Goal: Task Accomplishment & Management: Use online tool/utility

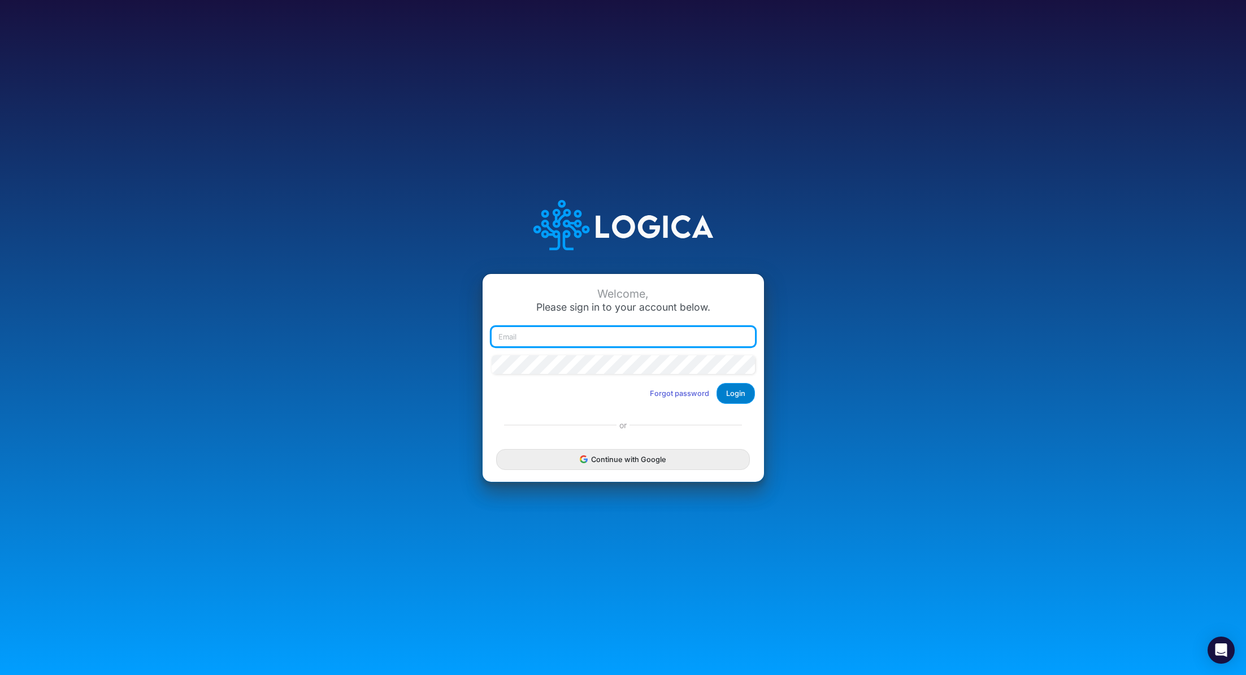
type input "[PERSON_NAME][EMAIL_ADDRESS][PERSON_NAME][DOMAIN_NAME]"
click at [742, 399] on button "Login" at bounding box center [735, 393] width 38 height 21
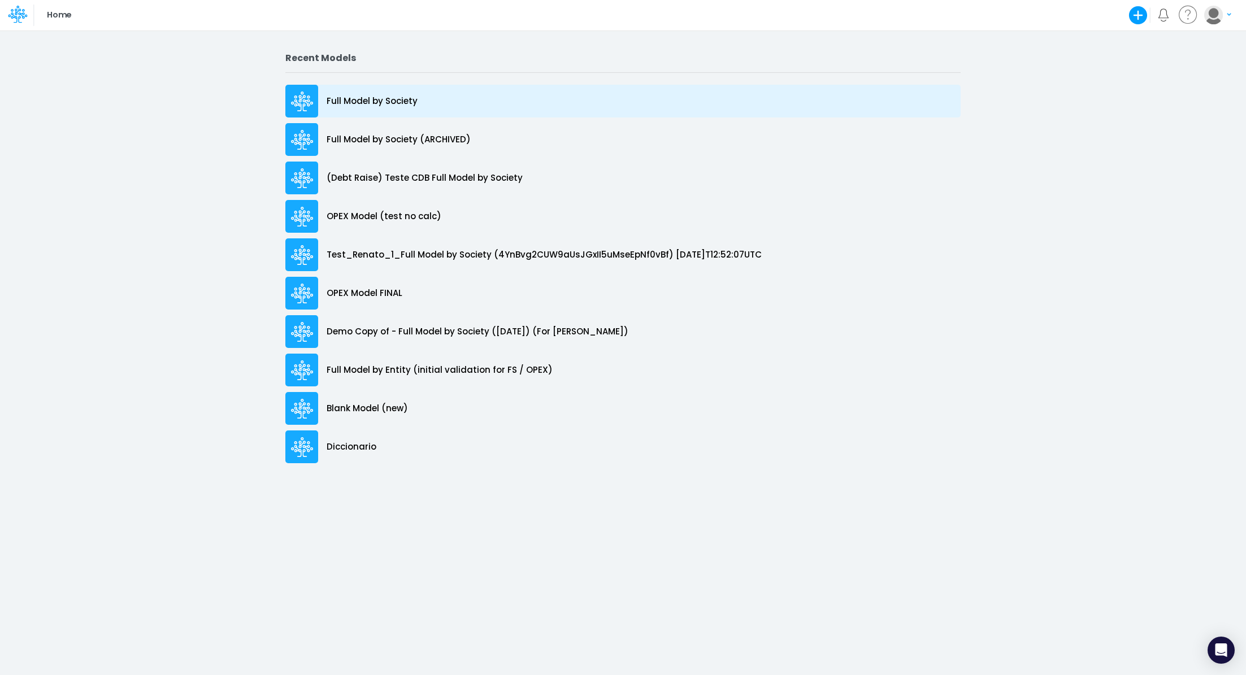
click at [419, 94] on div "Full Model by Society" at bounding box center [622, 101] width 675 height 33
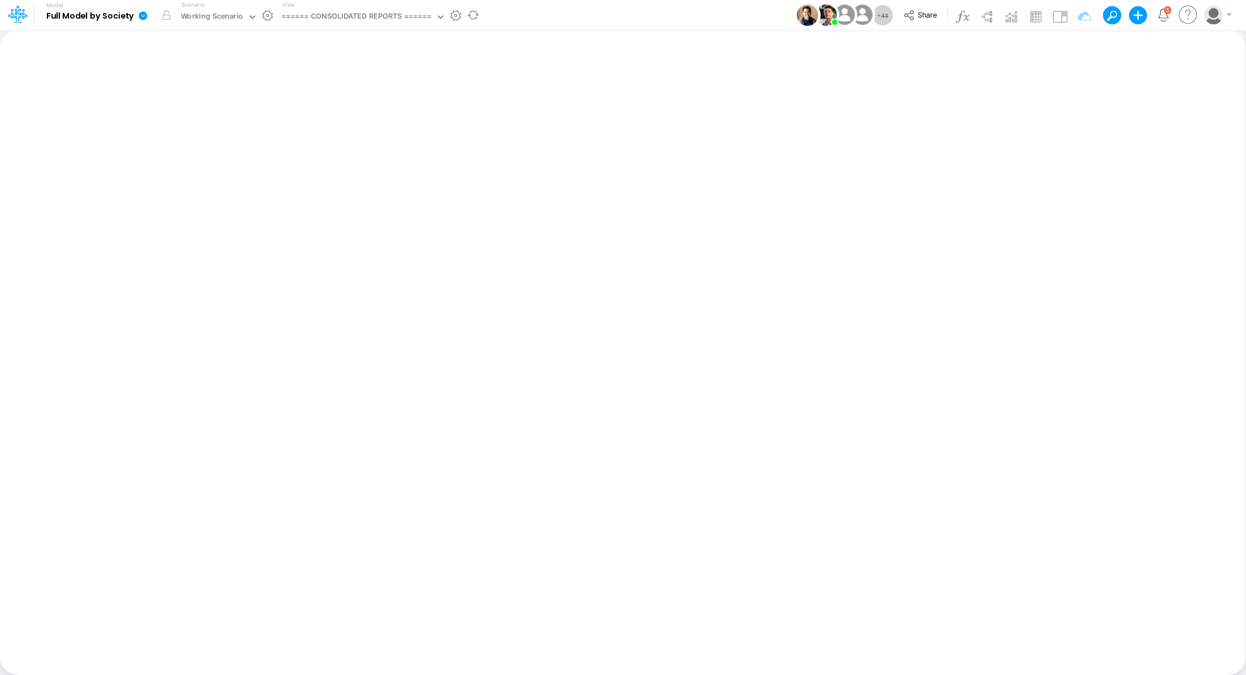
click at [144, 15] on icon at bounding box center [143, 15] width 8 height 8
click at [164, 101] on button "Export" at bounding box center [200, 99] width 121 height 19
click at [290, 102] on button "Excel" at bounding box center [321, 106] width 121 height 18
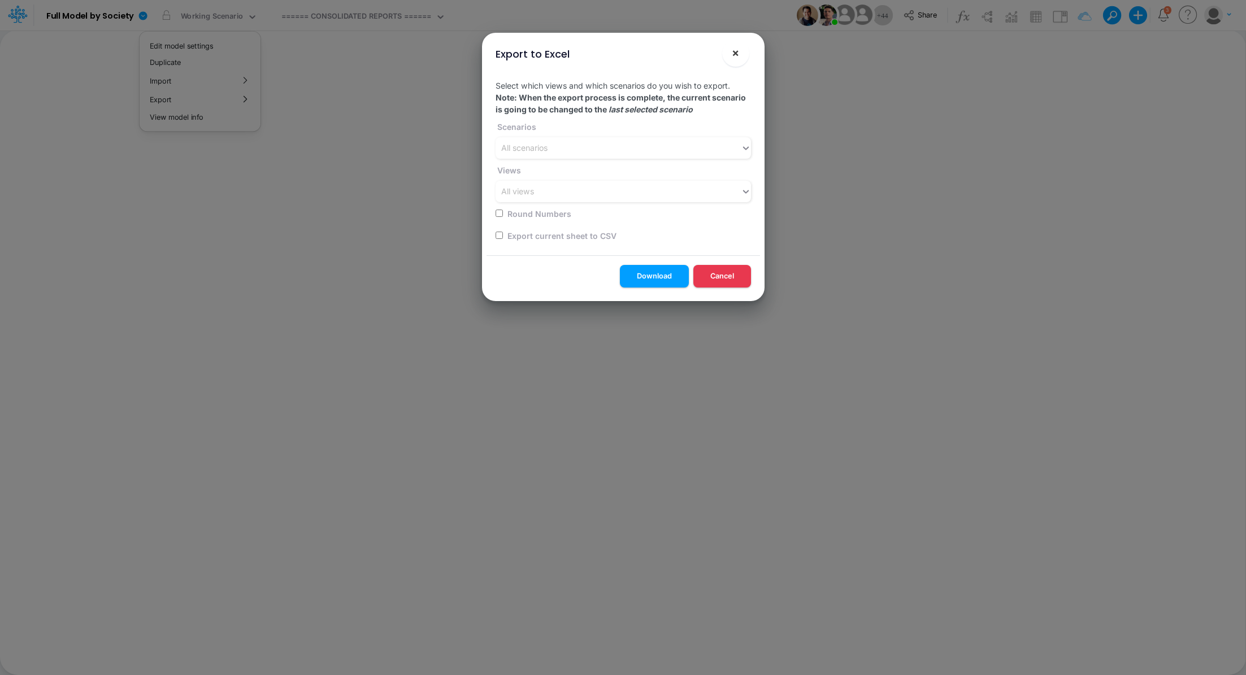
click at [736, 54] on span "×" at bounding box center [735, 53] width 7 height 14
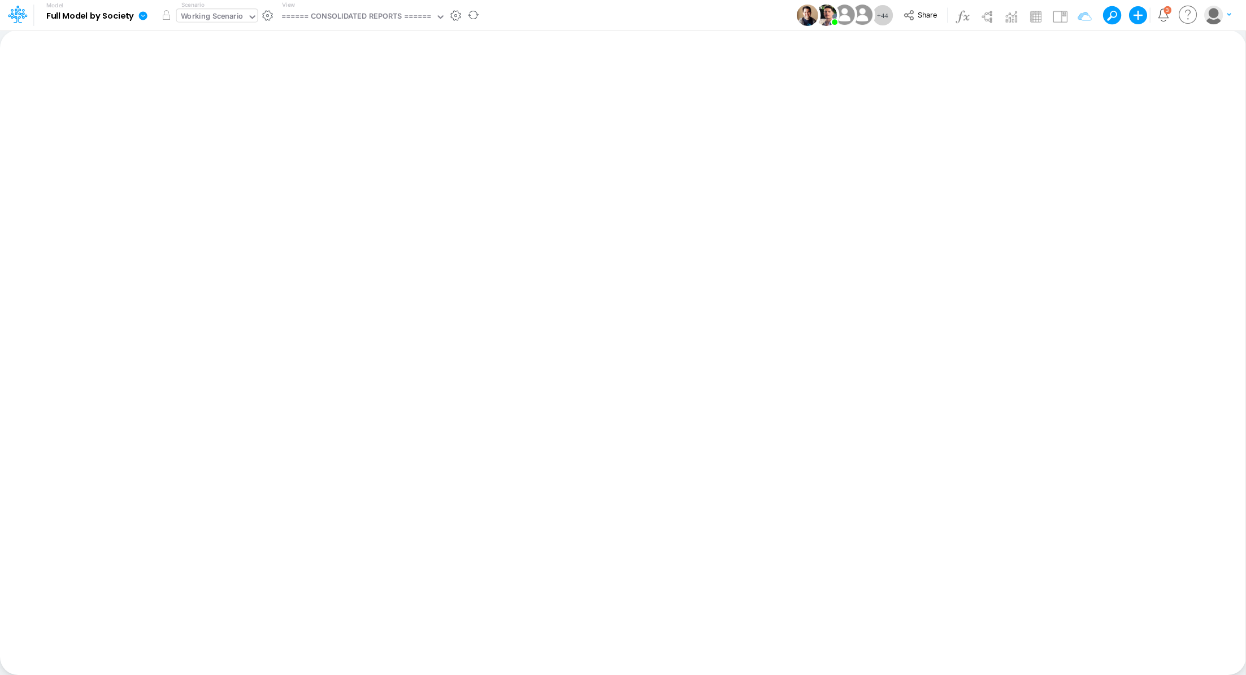
click at [218, 18] on div "Working Scenario" at bounding box center [212, 17] width 63 height 13
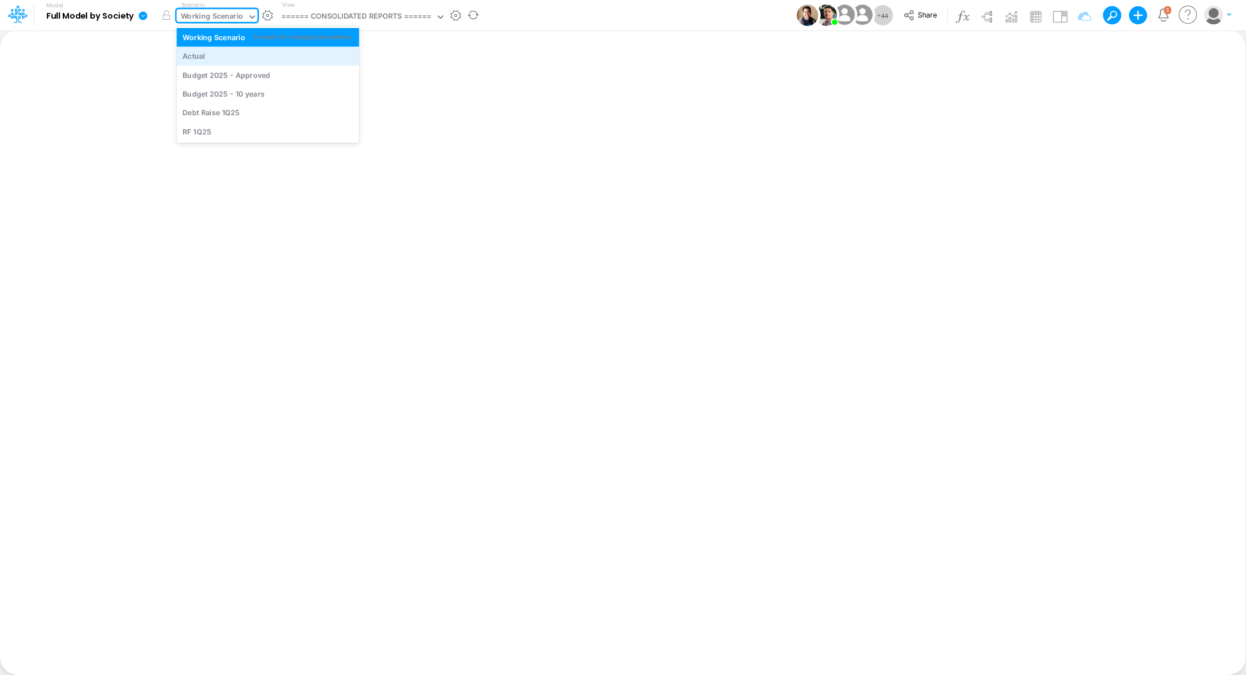
click at [253, 62] on div "Actual" at bounding box center [268, 56] width 182 height 19
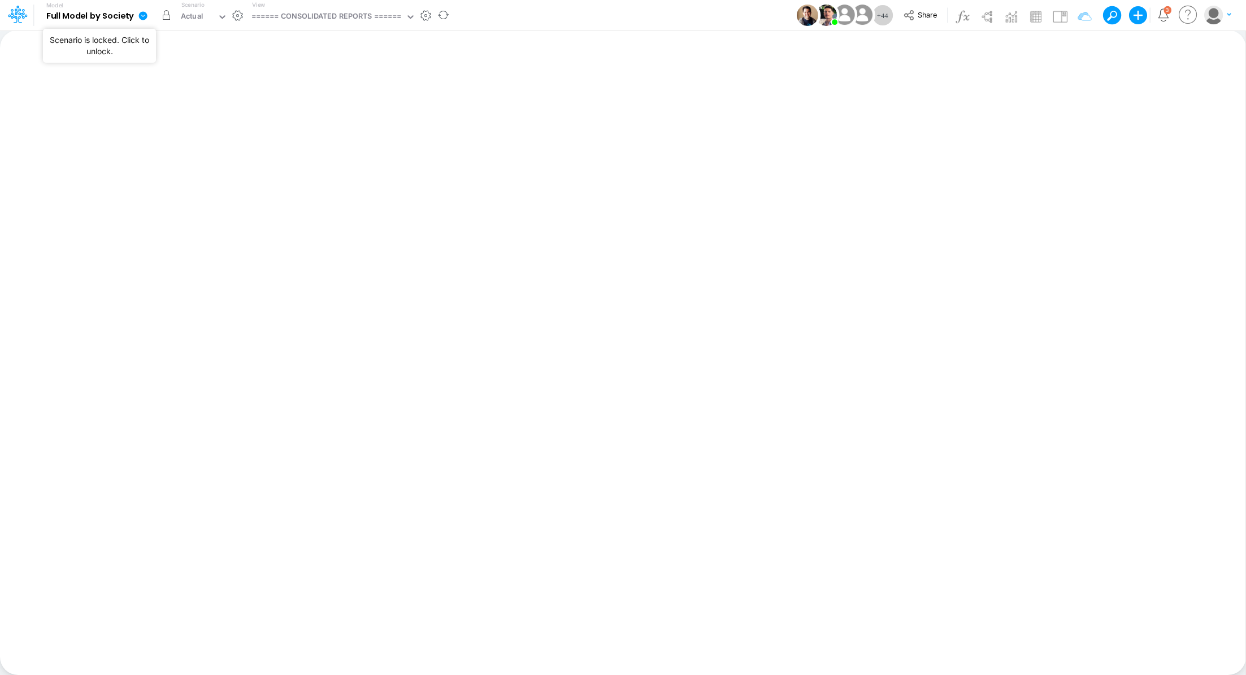
click at [169, 18] on button "button" at bounding box center [166, 15] width 20 height 20
click at [334, 21] on div "====== CONSOLIDATED REPORTS ======" at bounding box center [326, 17] width 150 height 13
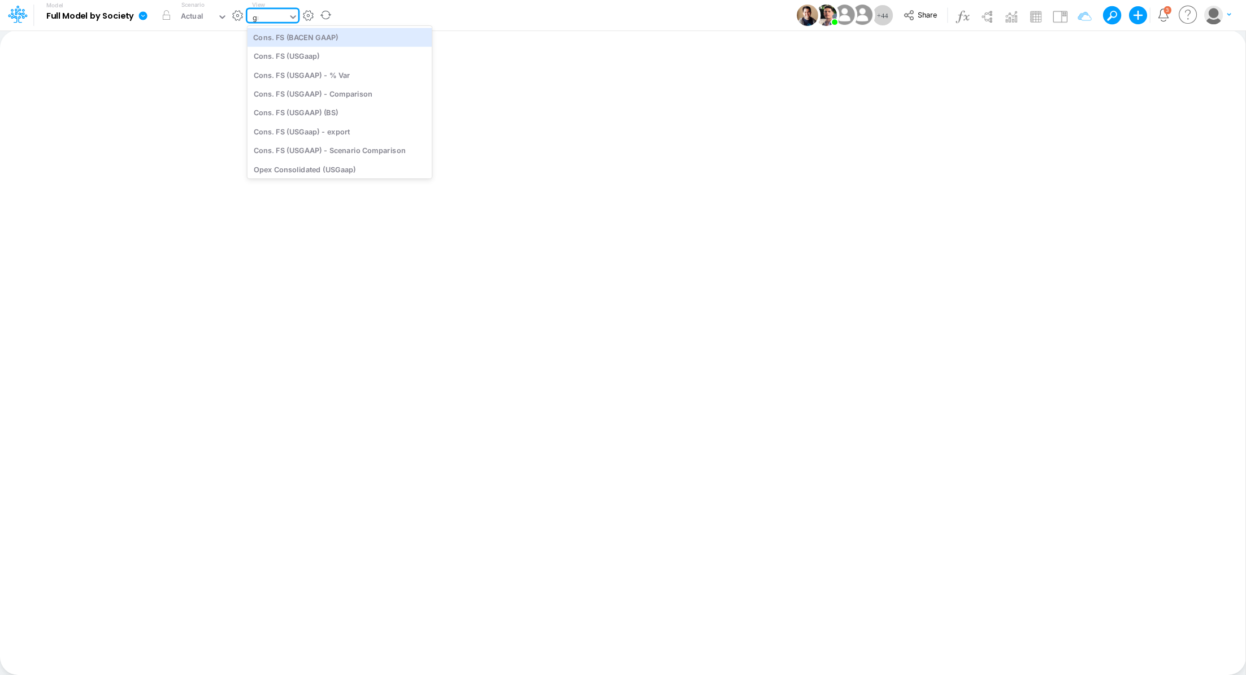
type input "gra"
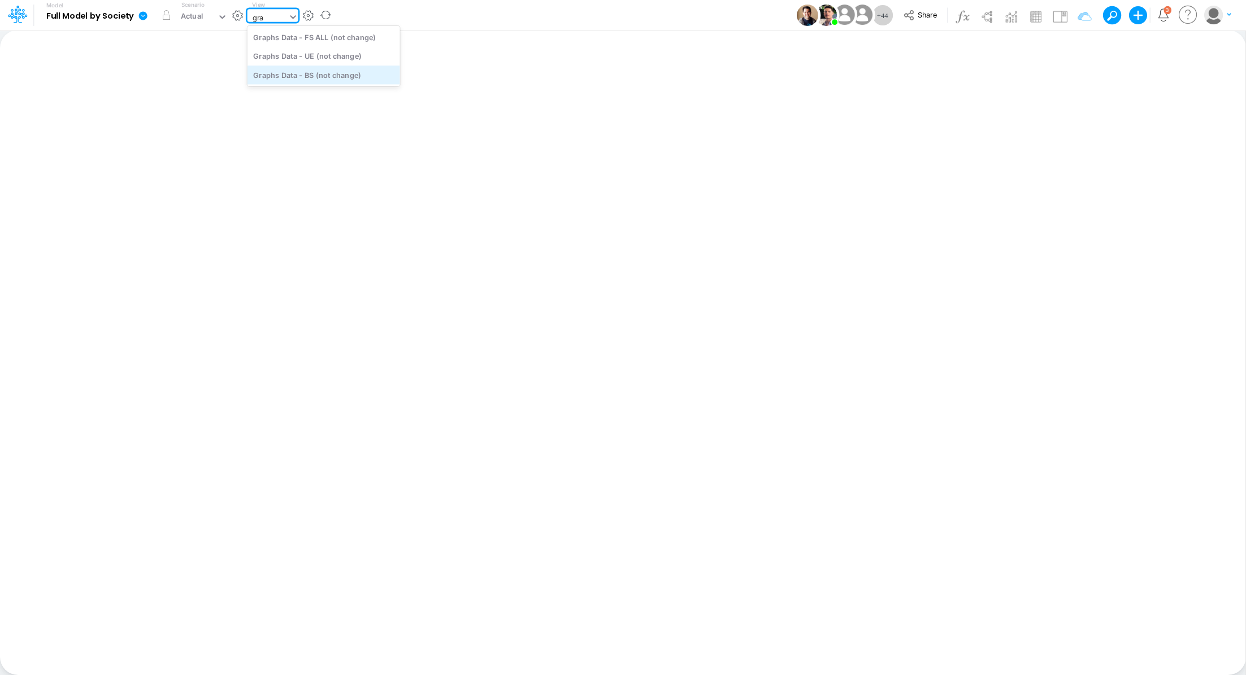
click at [318, 76] on div "Graphs Data - BS (not change)" at bounding box center [323, 75] width 153 height 19
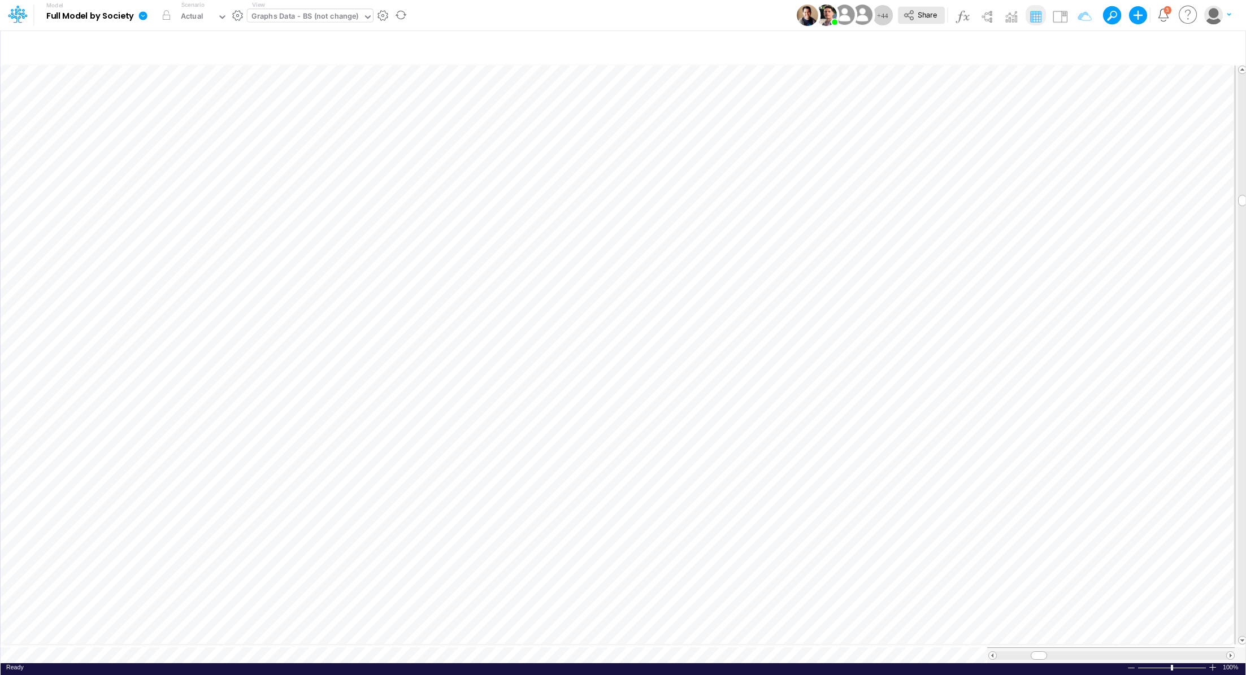
scroll to position [5, 1]
click at [884, 519] on icon "button" at bounding box center [877, 519] width 17 height 12
click at [877, 492] on icon "button" at bounding box center [877, 490] width 17 height 12
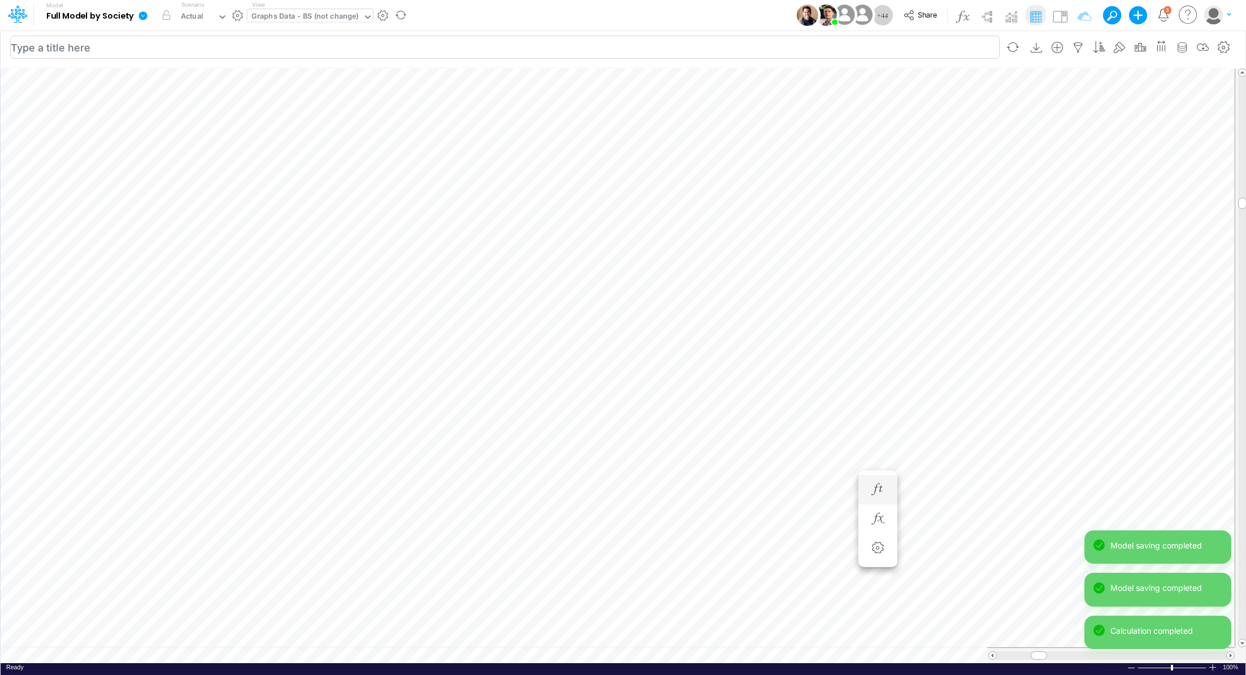
scroll to position [5, 1]
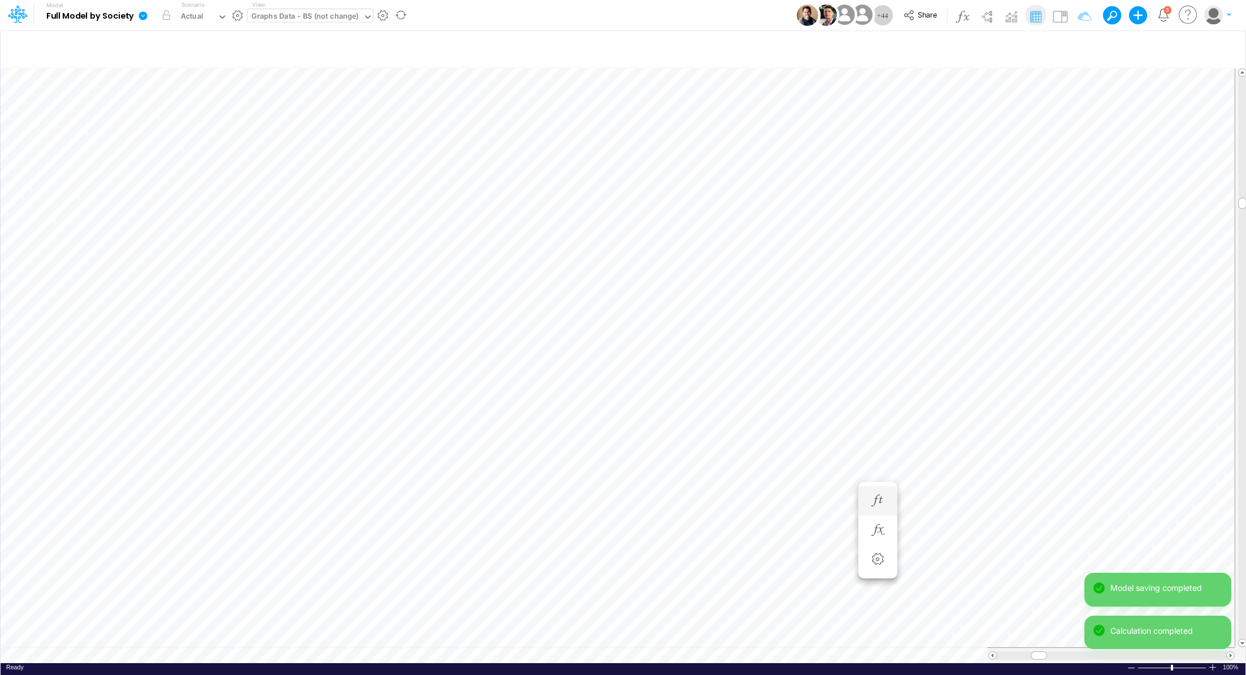
scroll to position [5, 1]
click at [878, 541] on icon "button" at bounding box center [877, 542] width 17 height 12
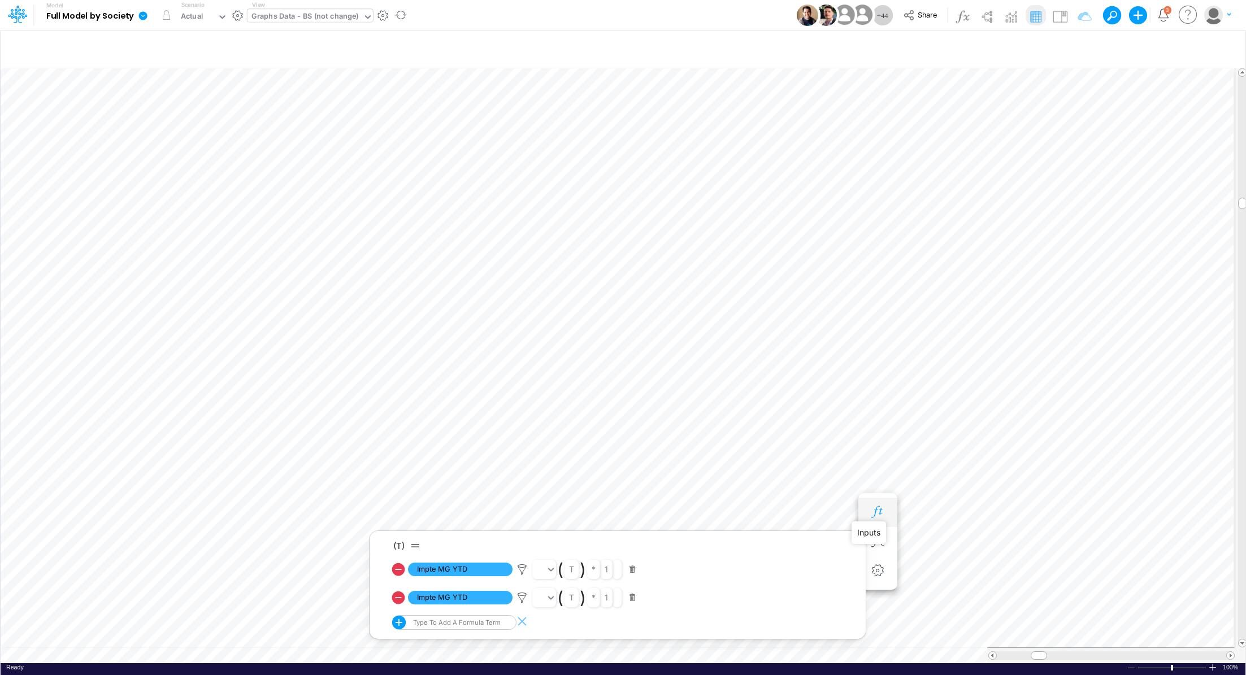
click at [878, 514] on icon "button" at bounding box center [877, 512] width 17 height 12
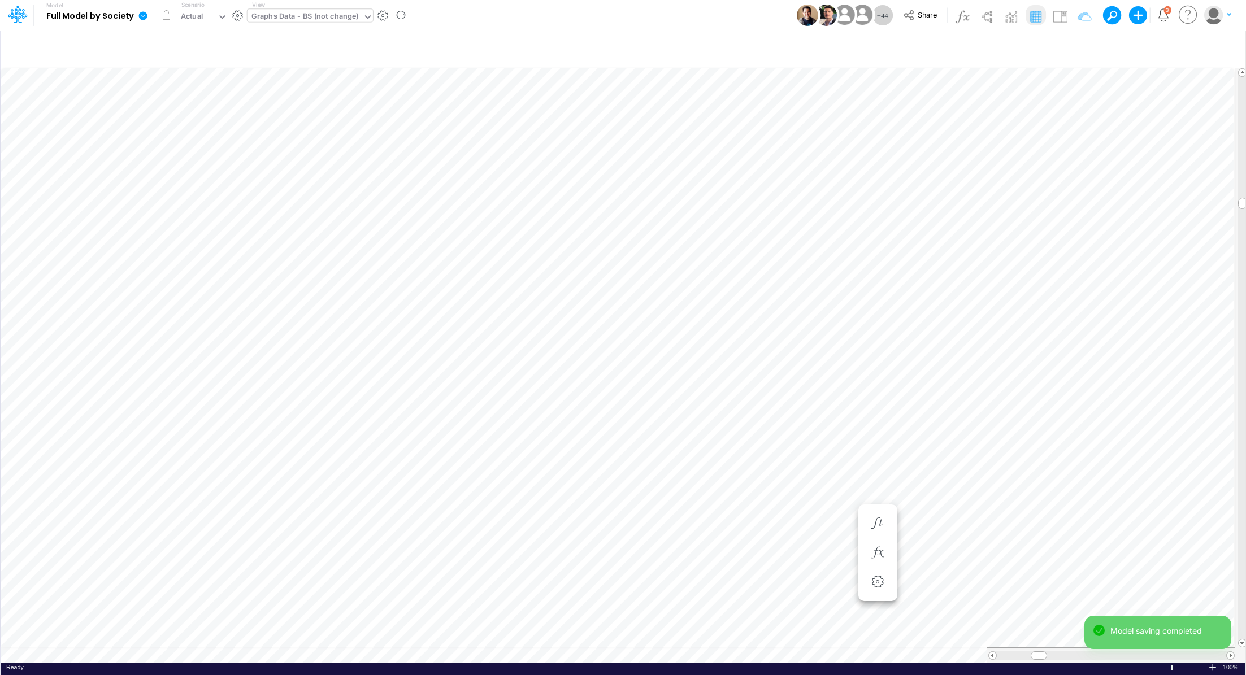
scroll to position [5, 1]
click at [880, 544] on icon "button" at bounding box center [877, 542] width 17 height 12
click at [876, 515] on icon "button" at bounding box center [877, 512] width 17 height 12
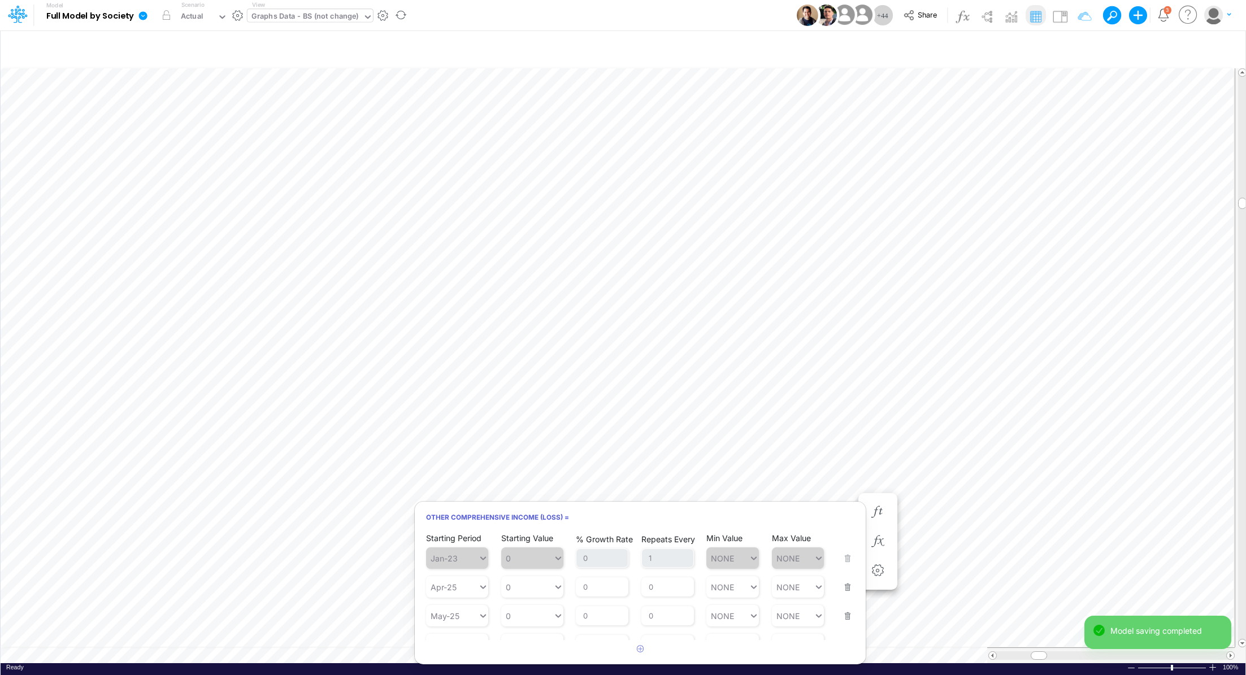
scroll to position [17, 0]
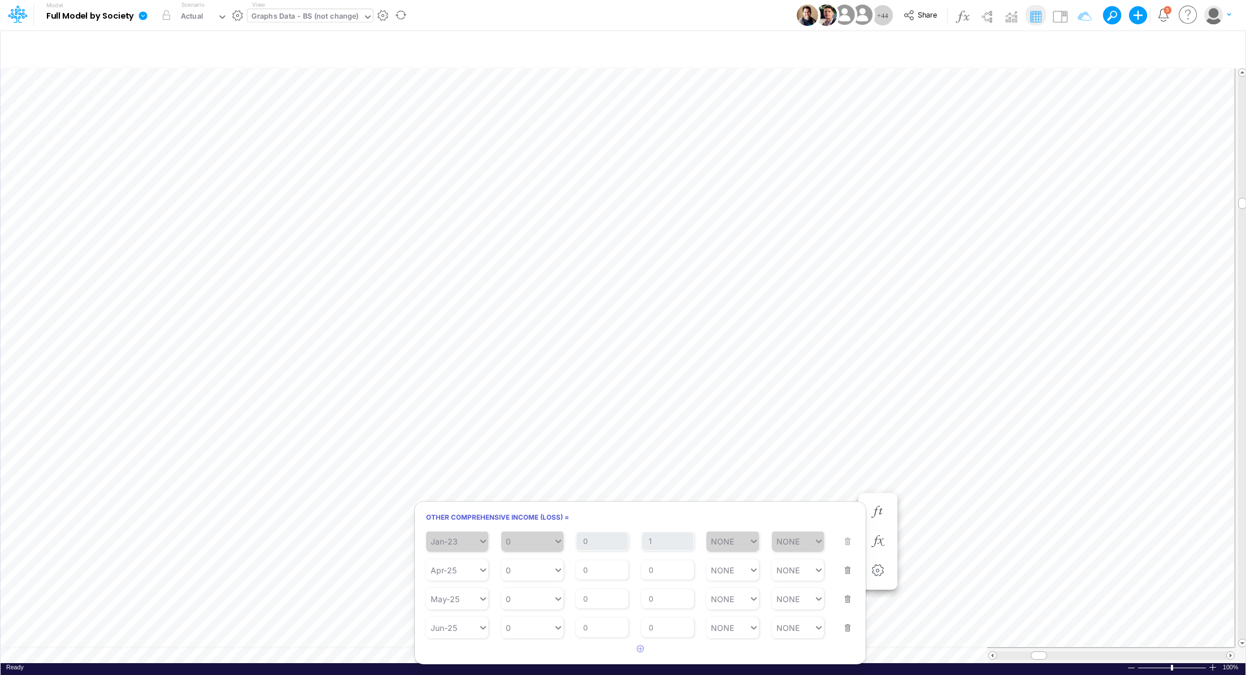
click at [841, 572] on button "button" at bounding box center [844, 563] width 15 height 31
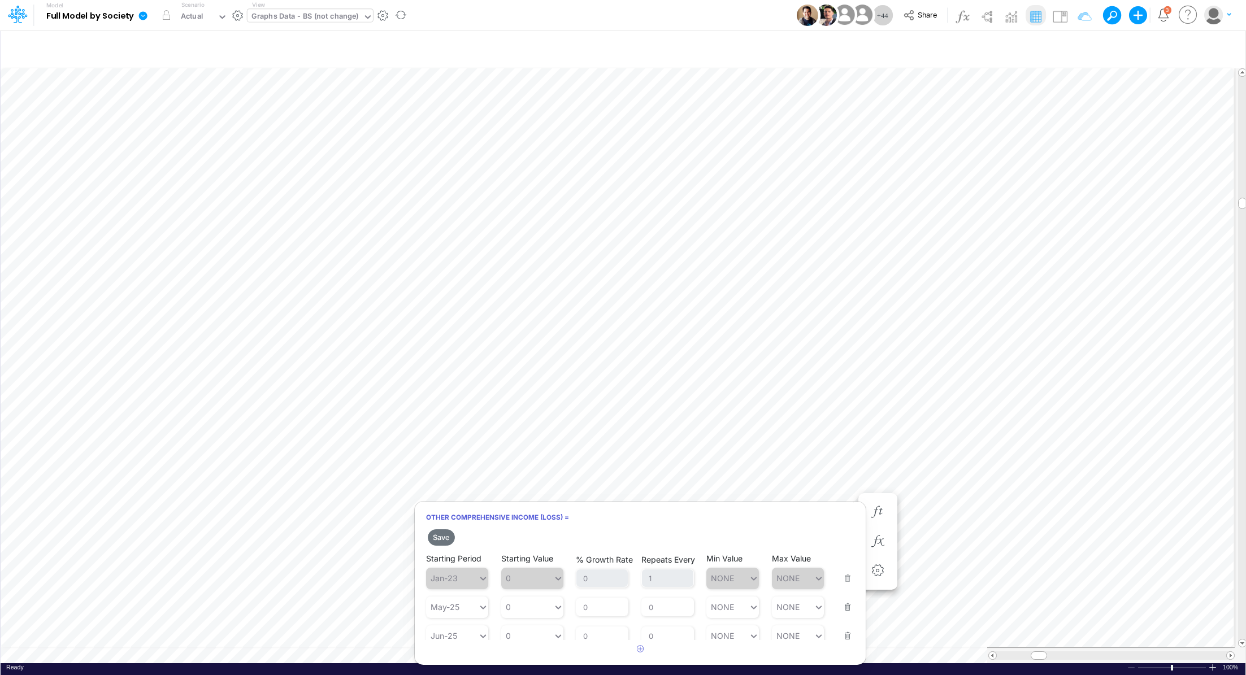
click at [838, 611] on button "button" at bounding box center [844, 600] width 15 height 31
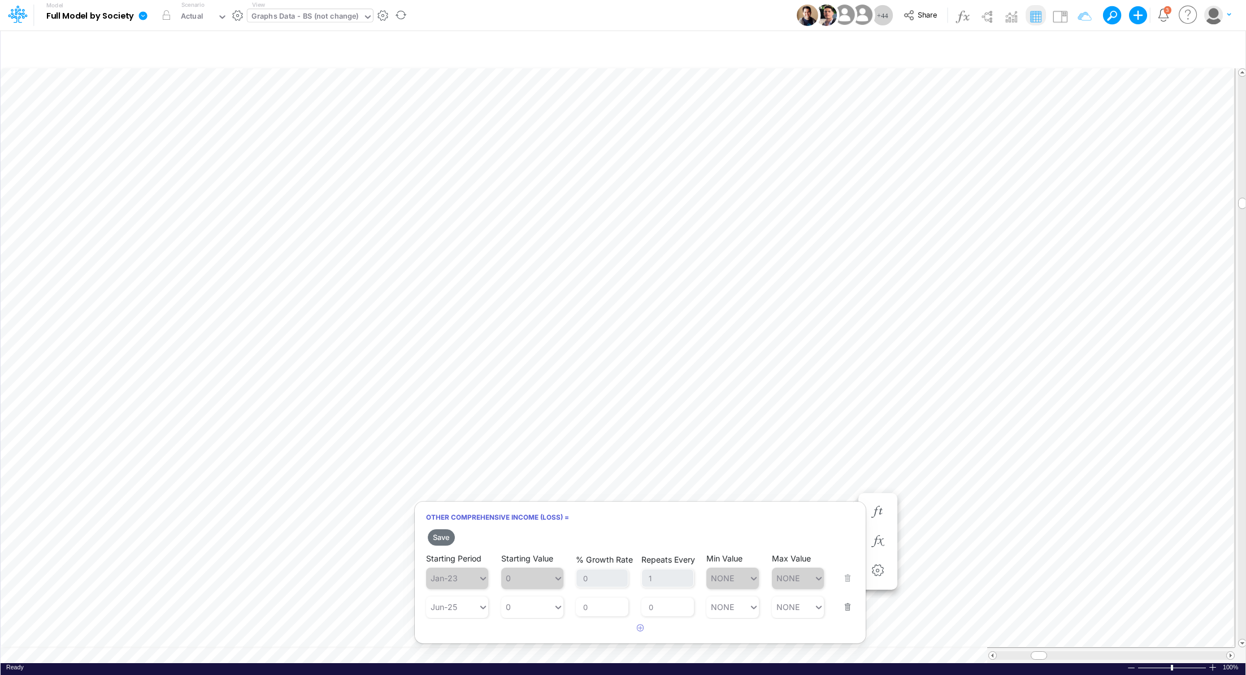
click at [844, 608] on button "button" at bounding box center [844, 600] width 15 height 31
click at [437, 538] on button "Save" at bounding box center [441, 537] width 27 height 16
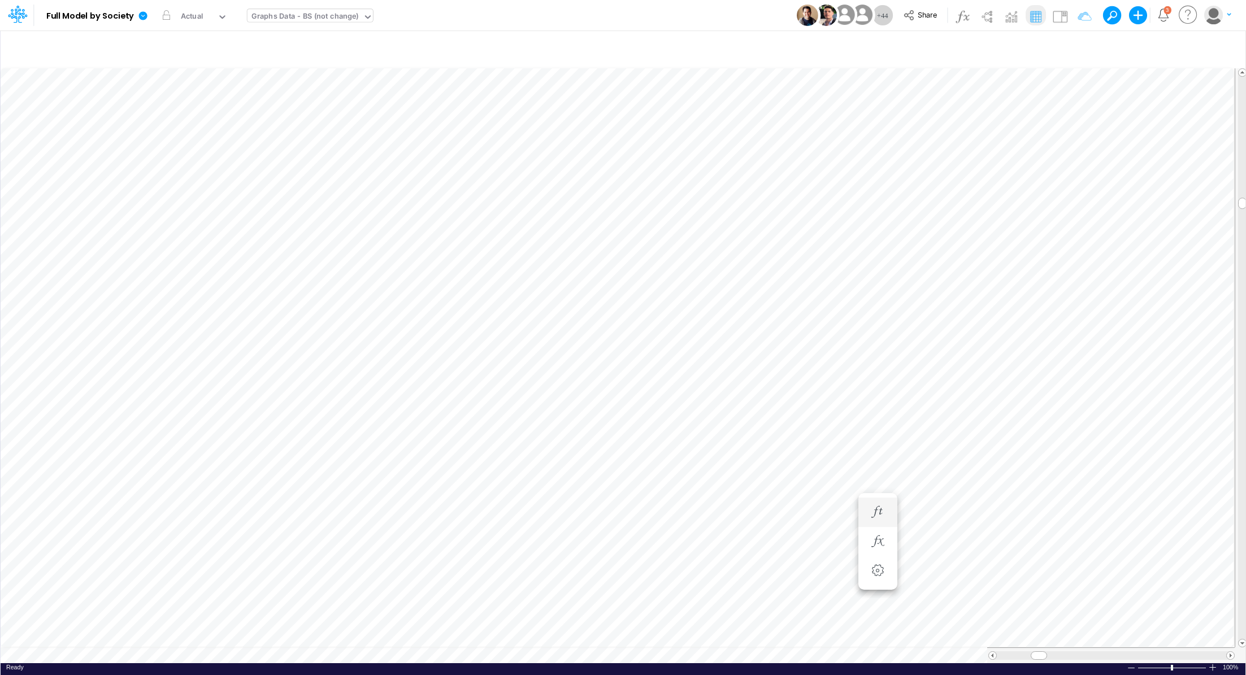
scroll to position [5, 1]
click at [1017, 543] on icon "button" at bounding box center [1013, 542] width 17 height 12
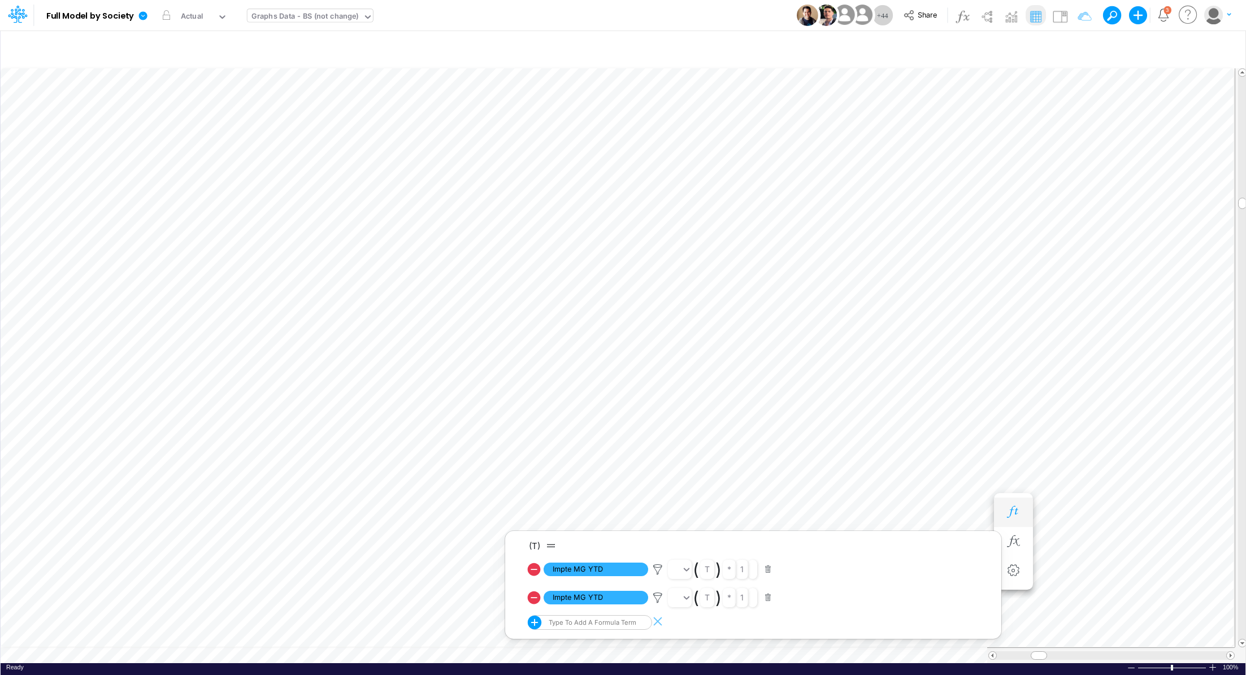
click at [1010, 516] on icon "button" at bounding box center [1013, 512] width 17 height 12
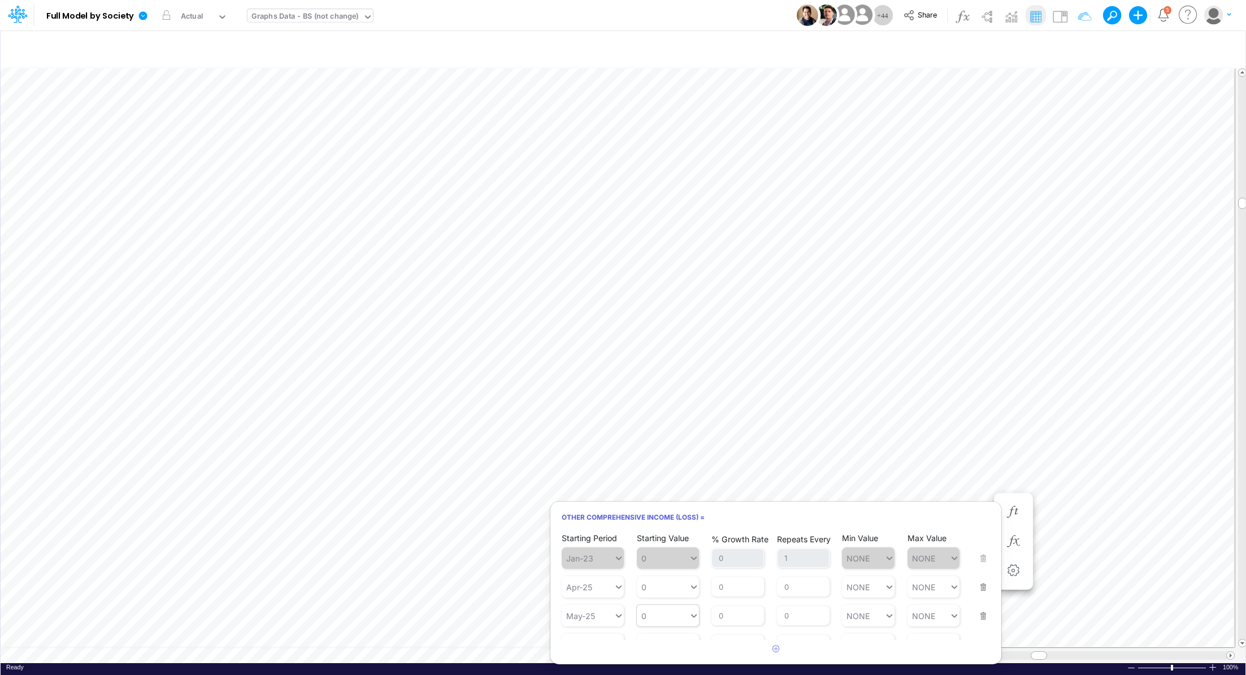
scroll to position [17, 0]
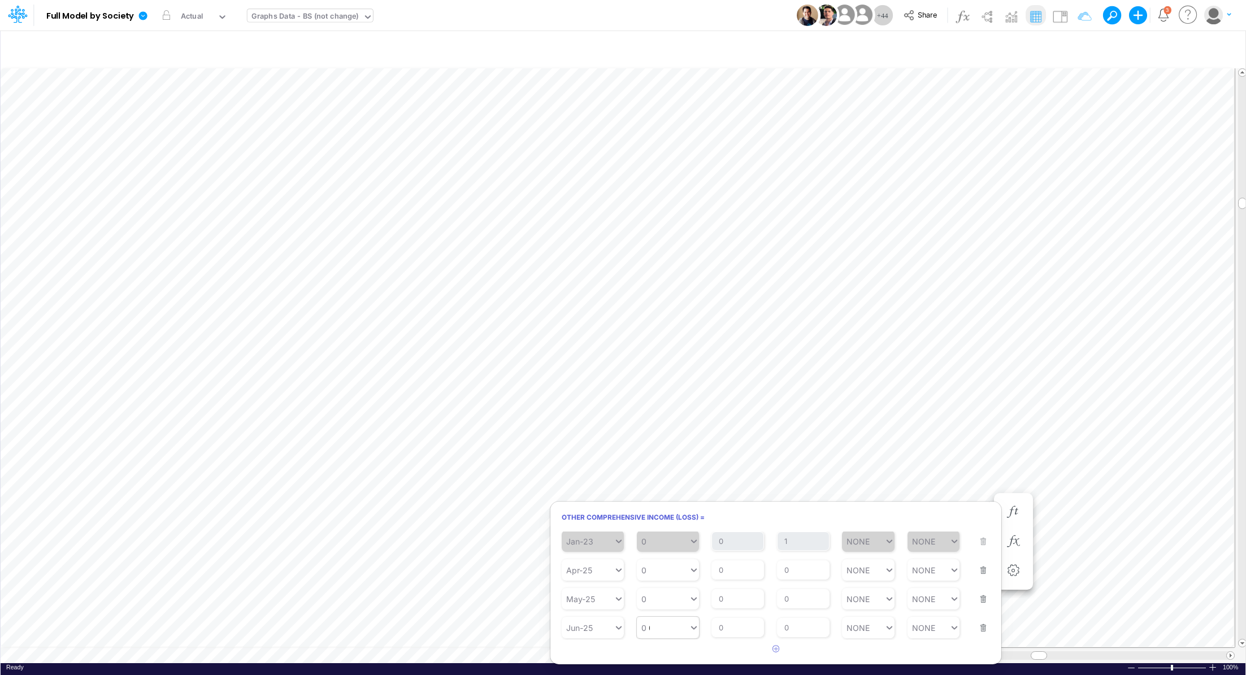
click at [677, 626] on div "0 0" at bounding box center [663, 628] width 52 height 16
paste input "-6447916.75999998"
click at [681, 602] on div "Set value -6447916.75999998" at bounding box center [700, 601] width 129 height 19
type input "-6447916.75999998"
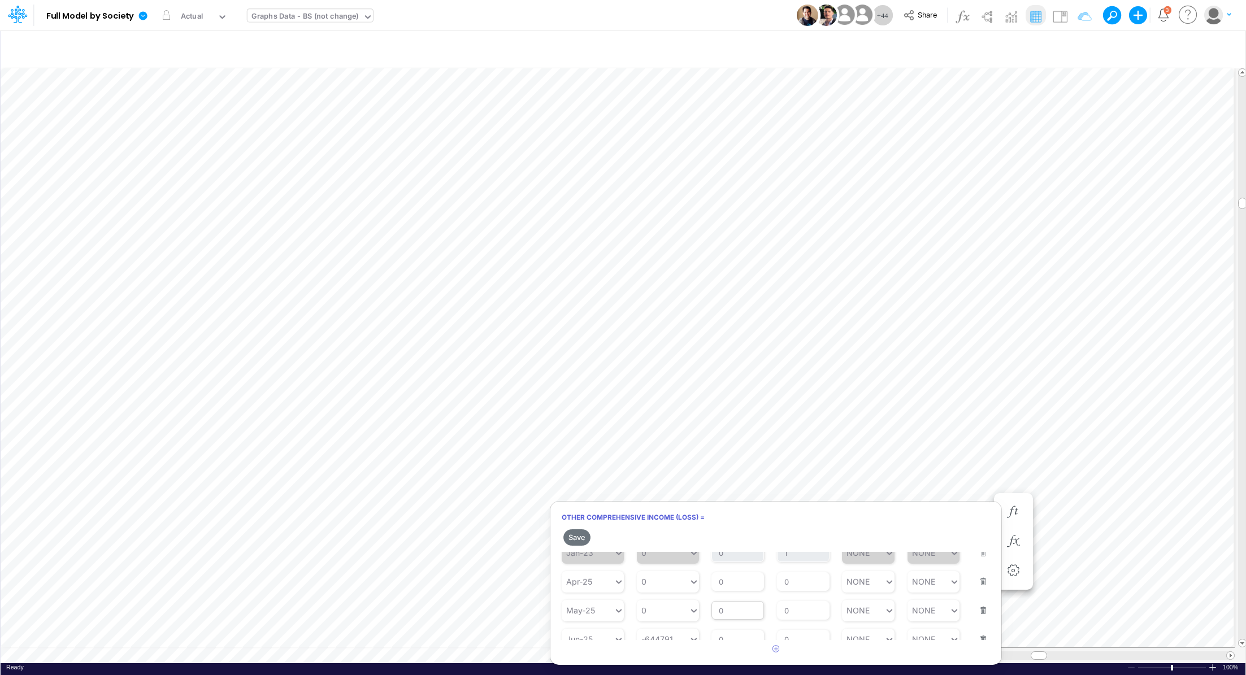
scroll to position [37, 0]
click at [572, 538] on button "Save" at bounding box center [576, 537] width 27 height 16
click at [668, 597] on div "0 0" at bounding box center [663, 599] width 52 height 16
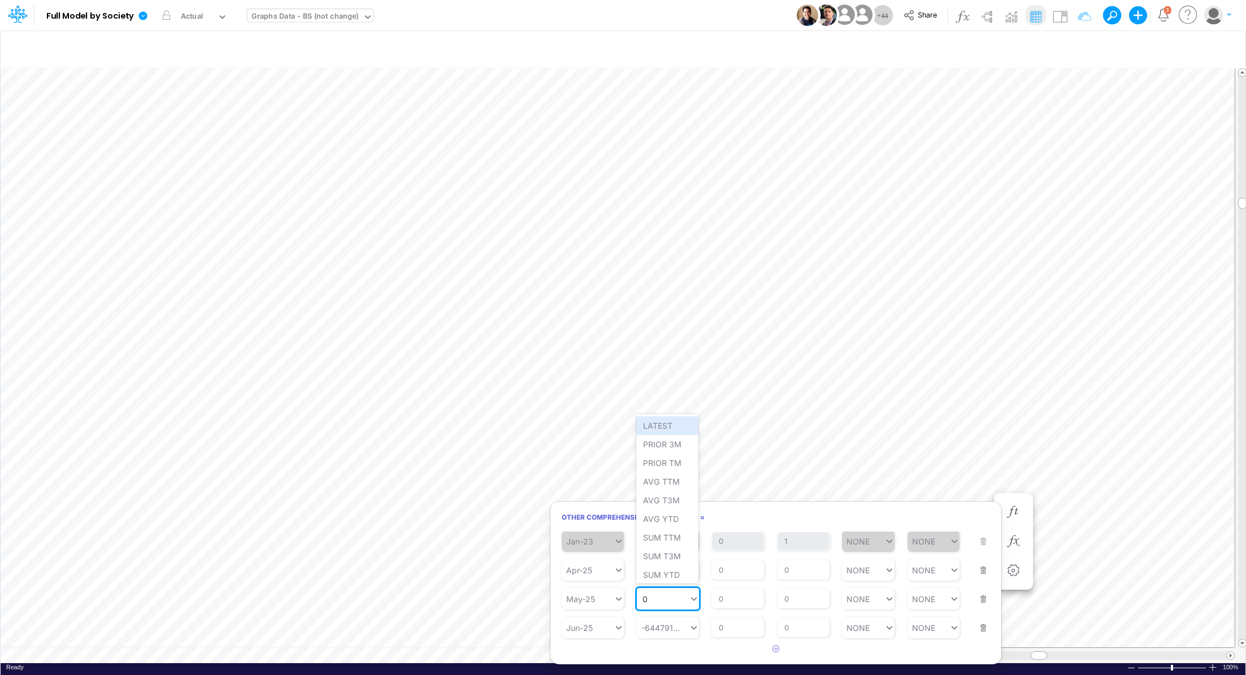
paste input "-9044601.05"
click at [671, 573] on div "Set value -9044601.05" at bounding box center [685, 572] width 99 height 19
type input "-9044601.05"
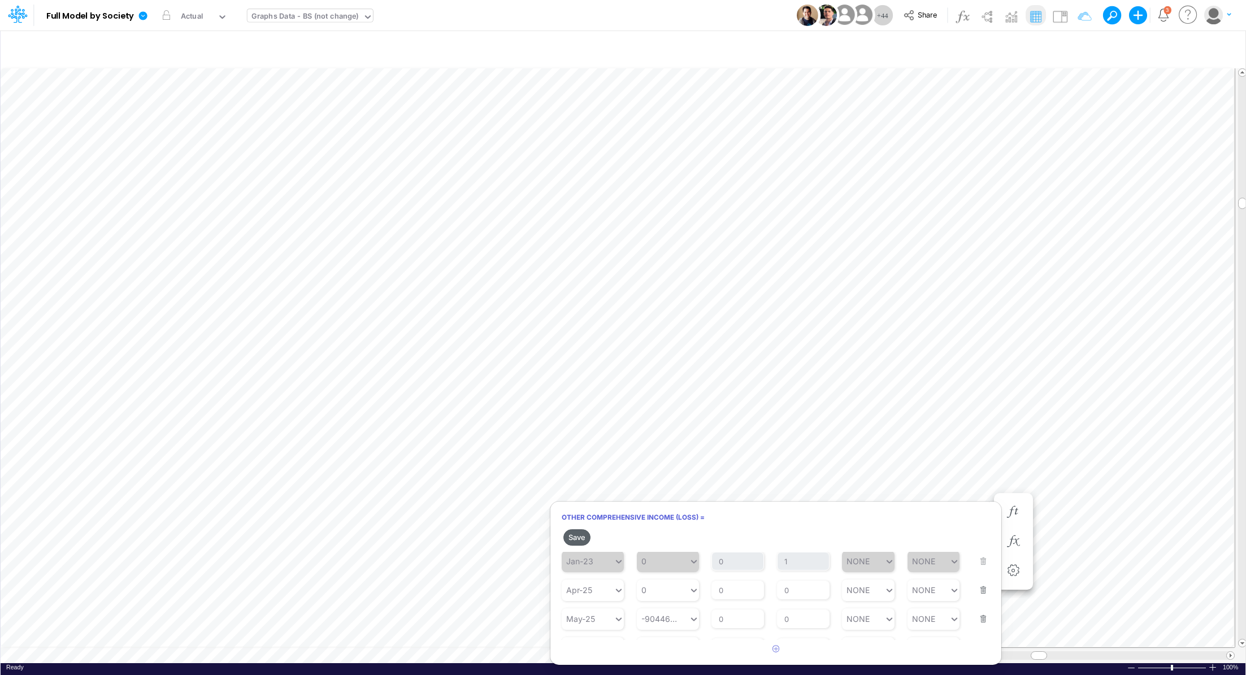
click at [574, 536] on button "Save" at bounding box center [576, 537] width 27 height 16
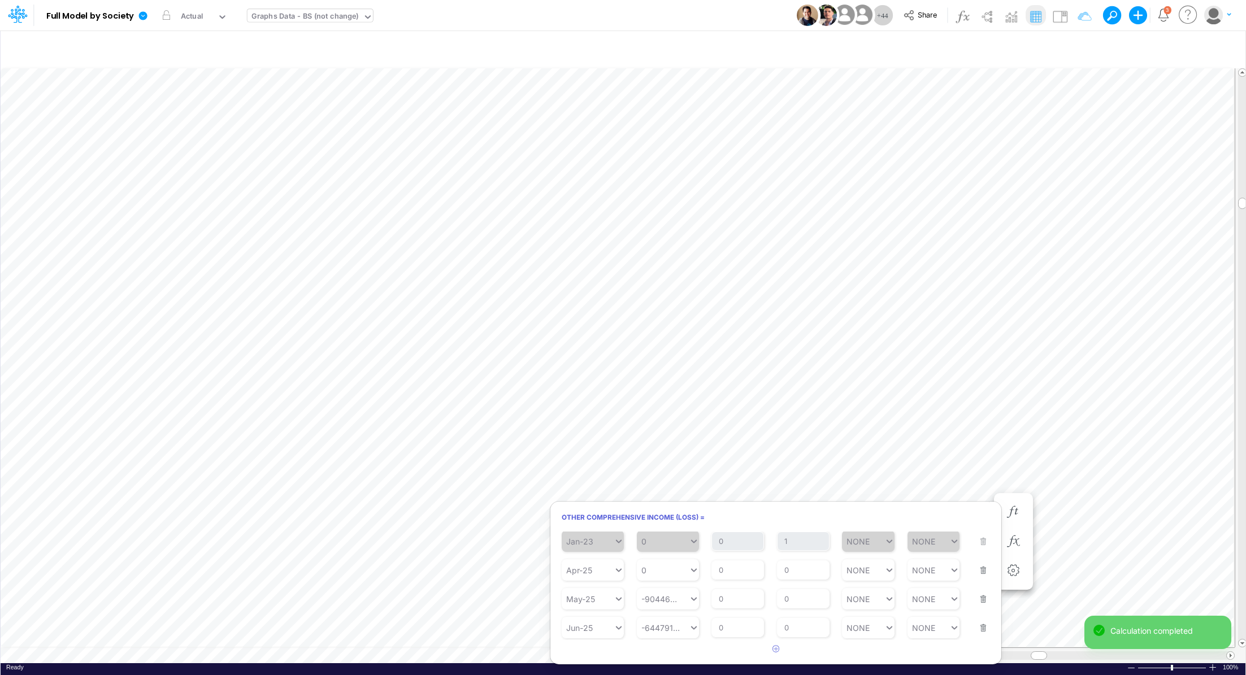
click at [656, 573] on div "0" at bounding box center [663, 570] width 52 height 16
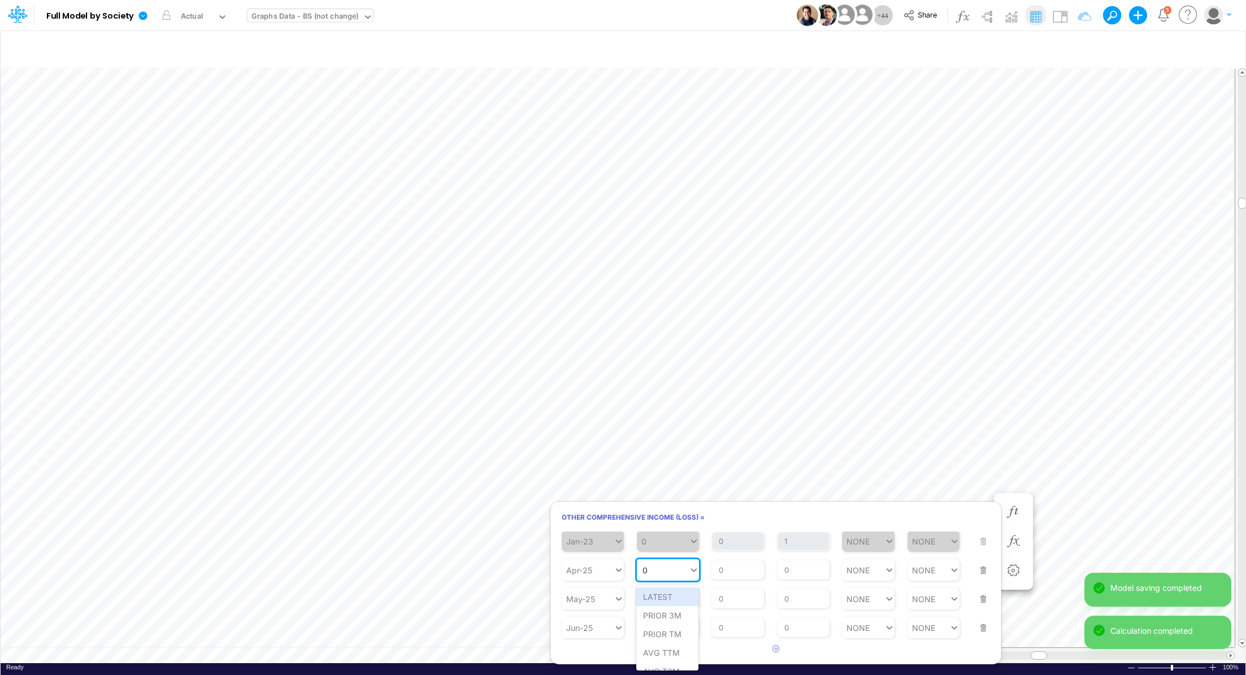
paste input "-8482063.34"
click at [684, 595] on div "Set value -8482063.34" at bounding box center [687, 597] width 102 height 19
type input "-8482063.34"
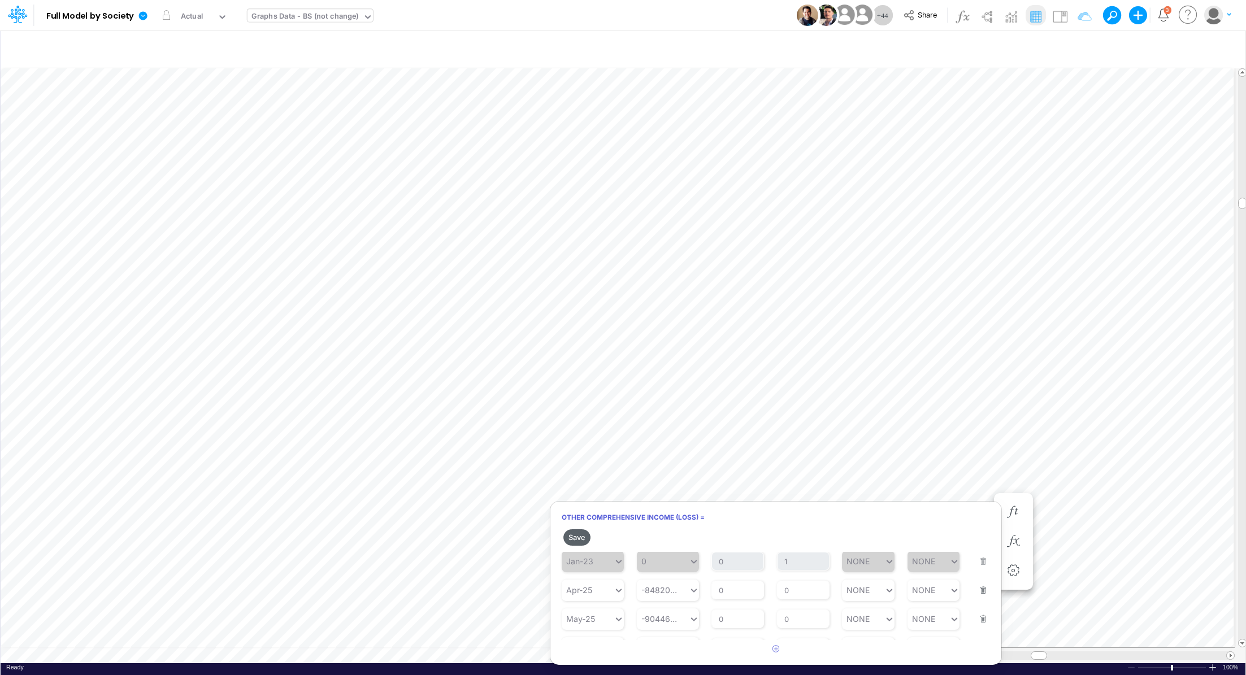
click at [581, 538] on button "Save" at bounding box center [576, 537] width 27 height 16
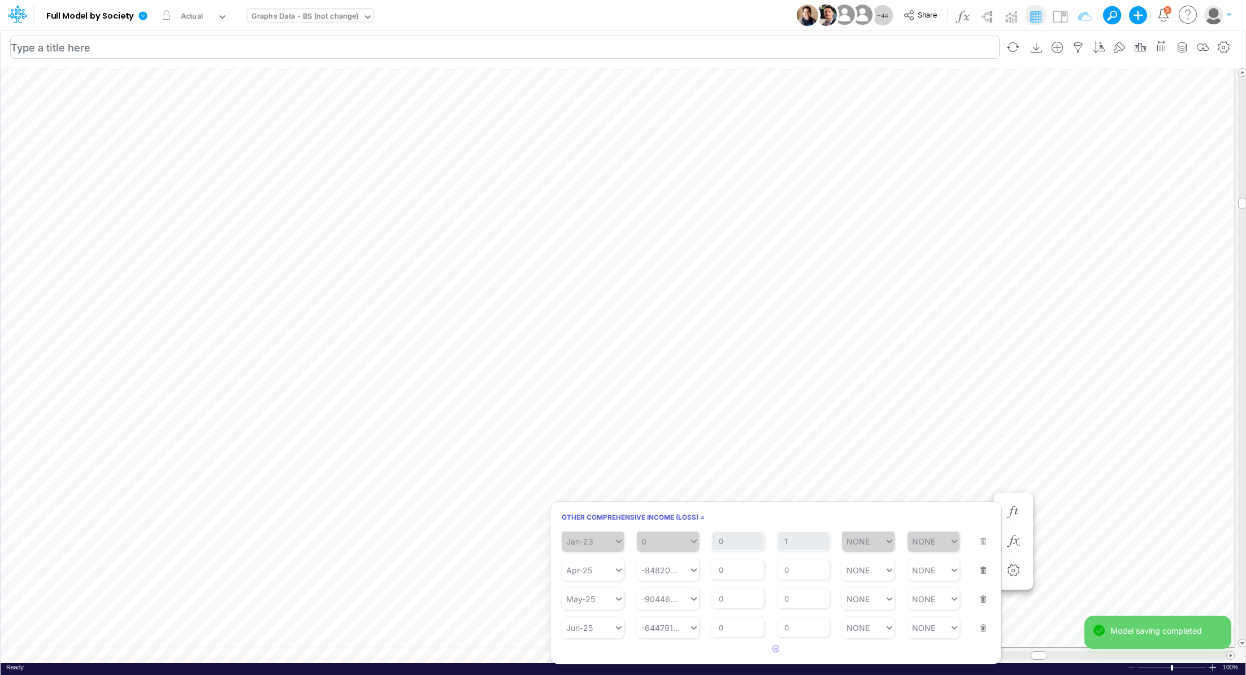
scroll to position [5, 1]
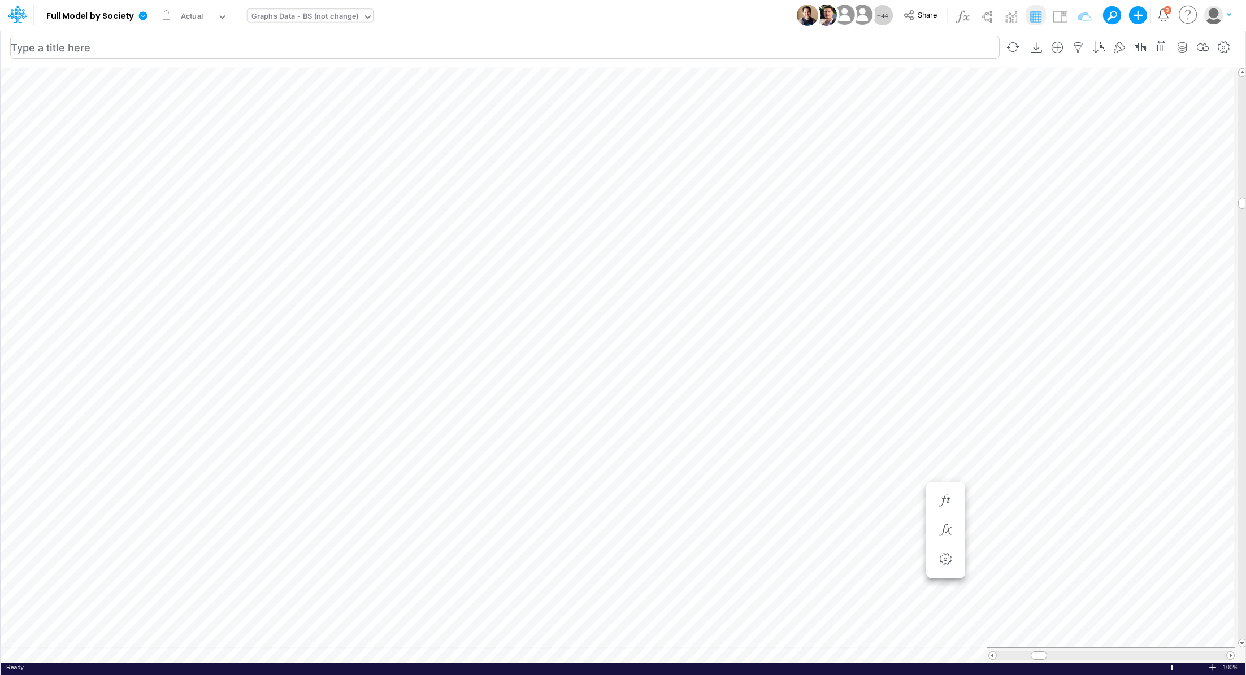
scroll to position [5, 1]
click at [942, 568] on icon "button" at bounding box center [945, 569] width 17 height 12
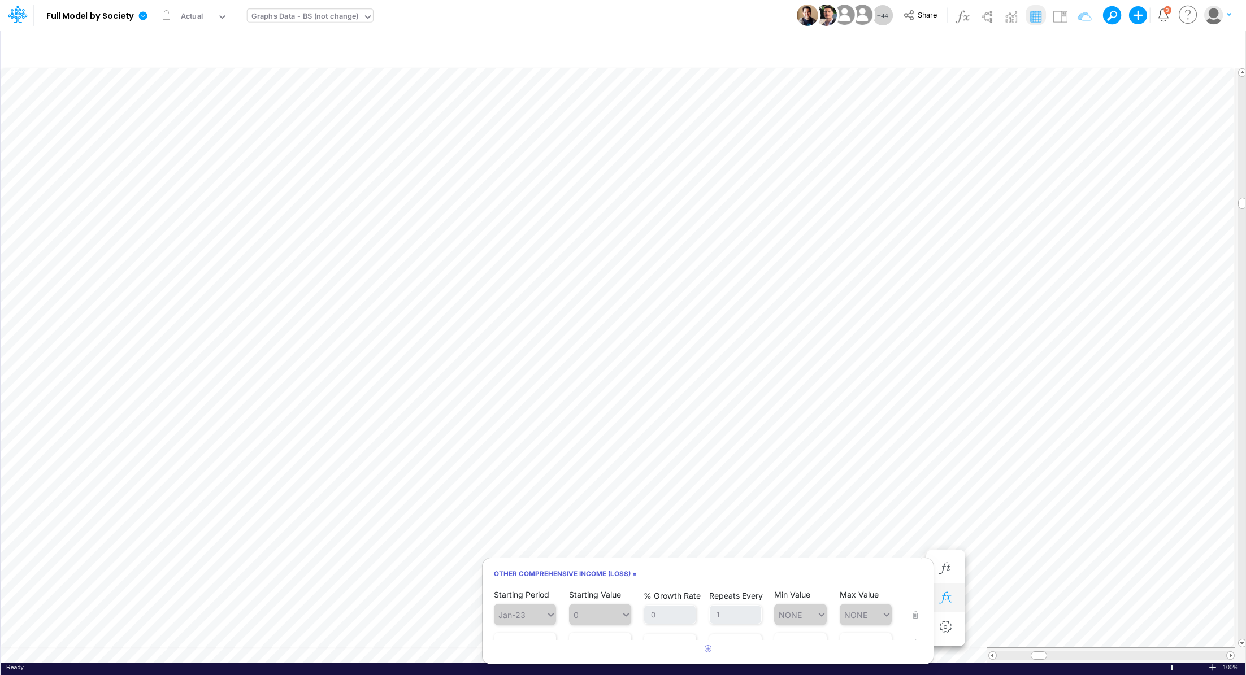
click at [945, 594] on icon "button" at bounding box center [945, 598] width 17 height 12
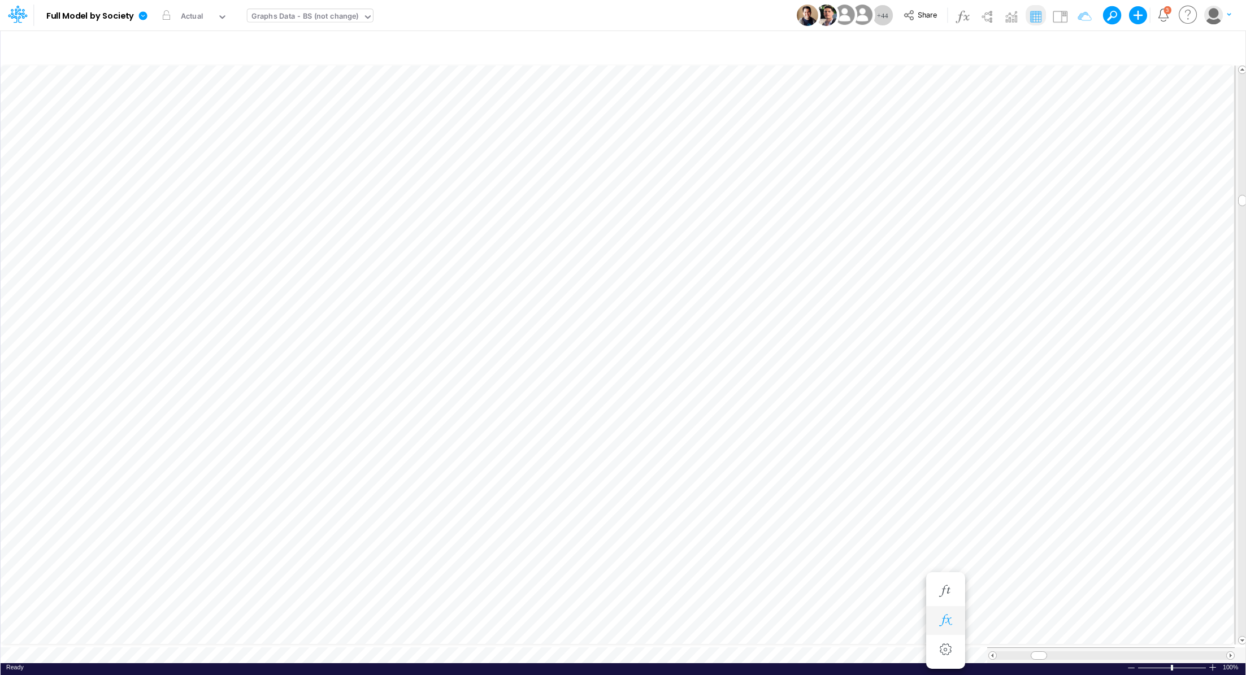
click at [942, 611] on button "button" at bounding box center [945, 621] width 21 height 23
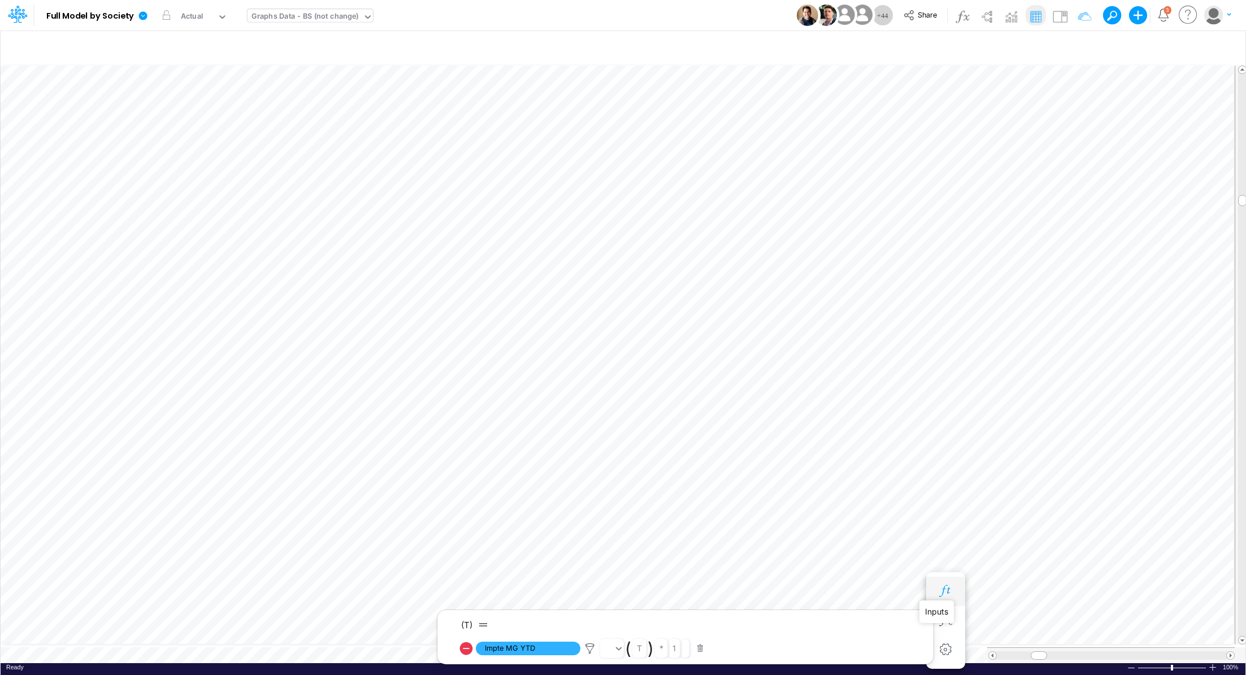
click at [948, 585] on icon "button" at bounding box center [945, 591] width 17 height 12
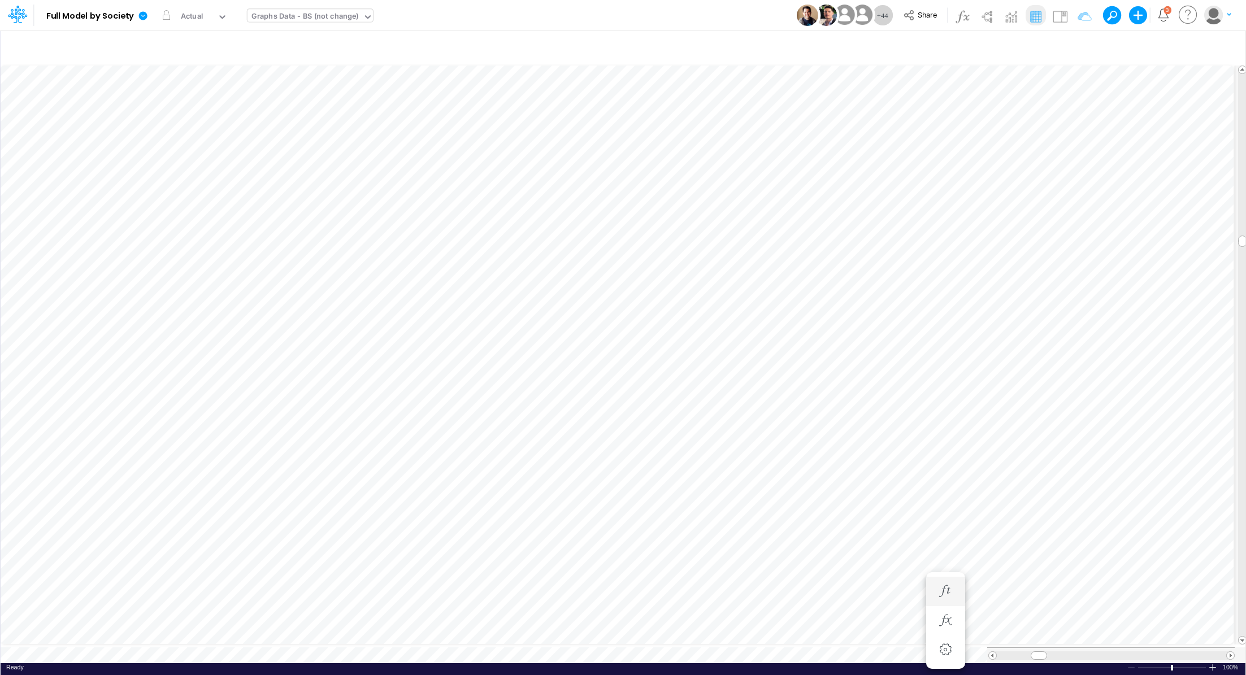
scroll to position [5, 1]
click at [944, 473] on button "button" at bounding box center [945, 467] width 21 height 23
click at [1015, 542] on icon "button" at bounding box center [1013, 542] width 17 height 12
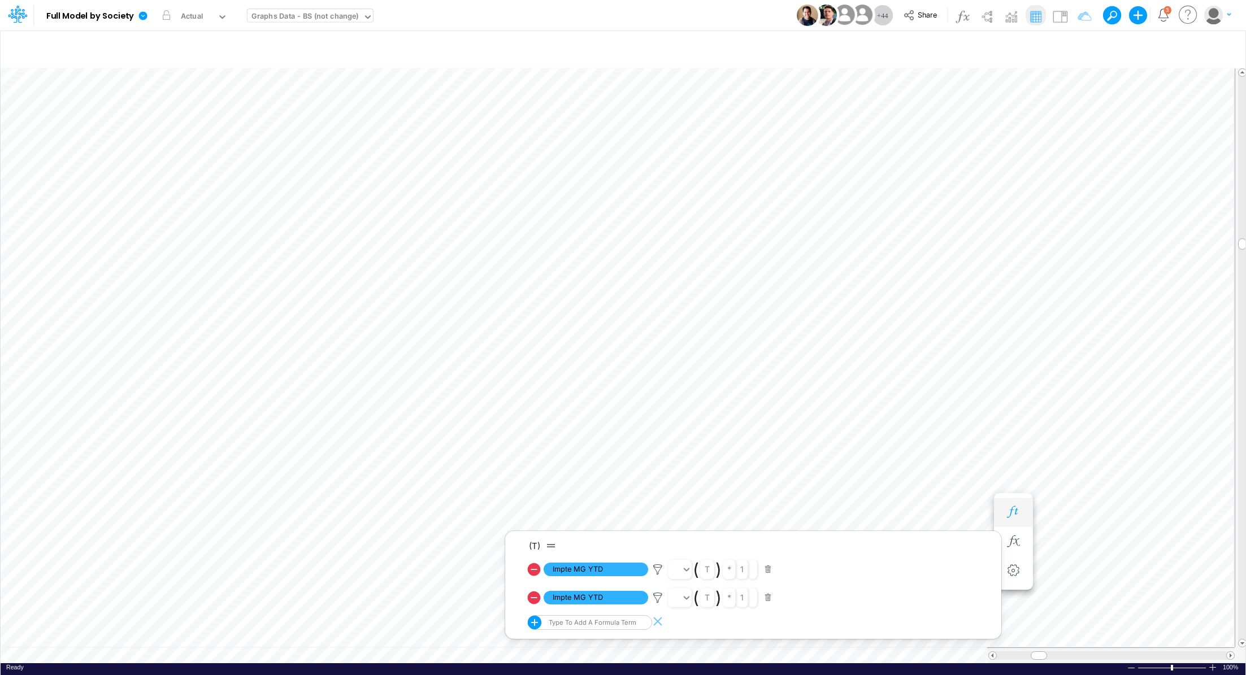
click at [1008, 515] on icon "button" at bounding box center [1013, 512] width 17 height 12
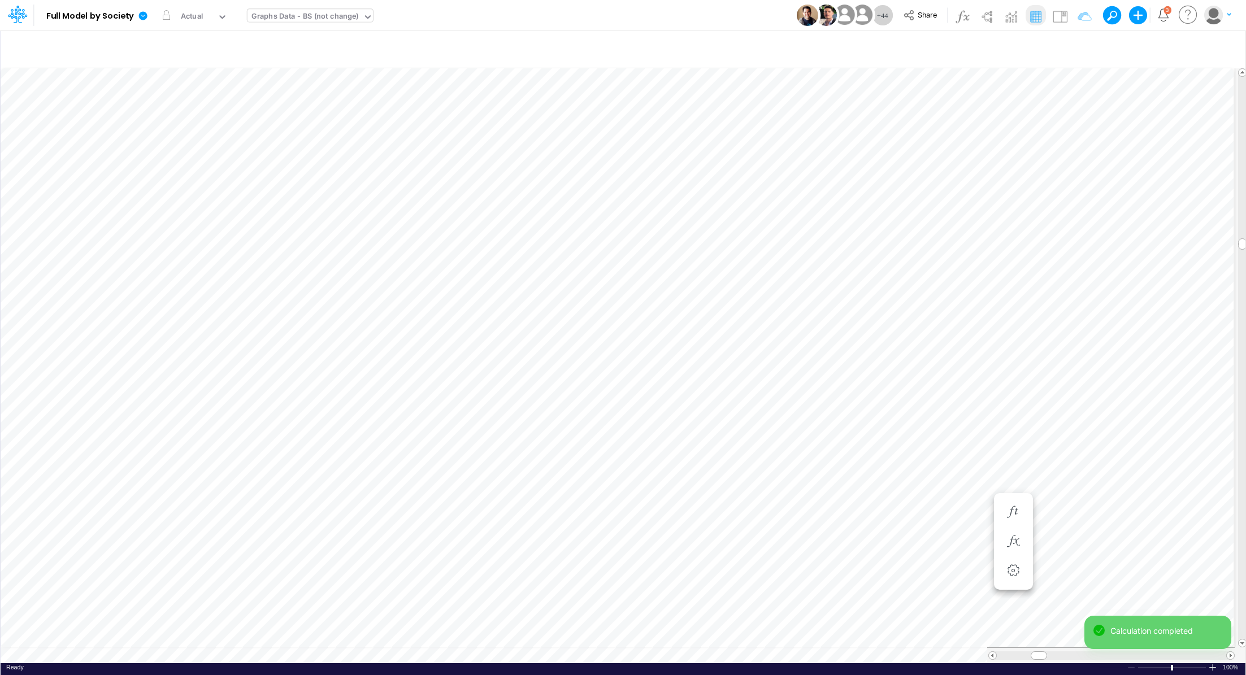
scroll to position [5, 1]
click at [1014, 536] on icon "button" at bounding box center [1013, 542] width 17 height 12
click at [1010, 512] on icon "button" at bounding box center [1013, 512] width 17 height 12
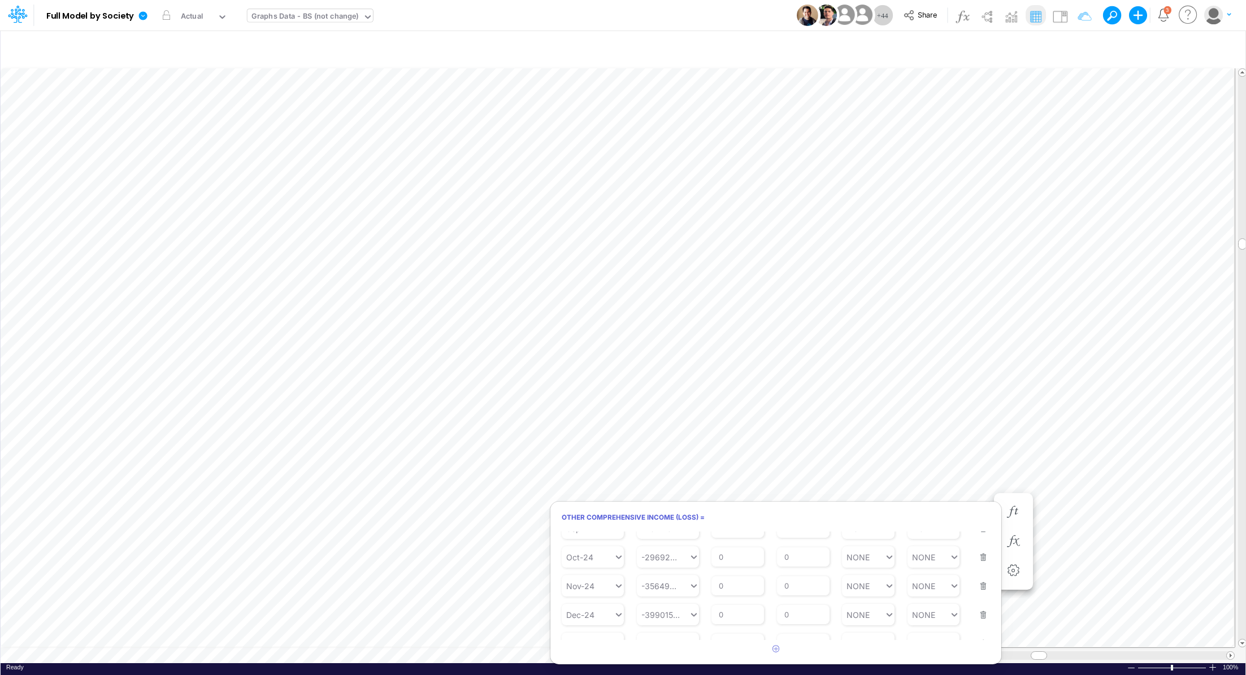
scroll to position [336, 0]
click at [668, 625] on div "0 0" at bounding box center [663, 628] width 52 height 16
paste input "$(2,787,501)"
click at [677, 602] on div "Set value $(2,787,501)" at bounding box center [684, 601] width 97 height 19
type input "$(2,787,501)"
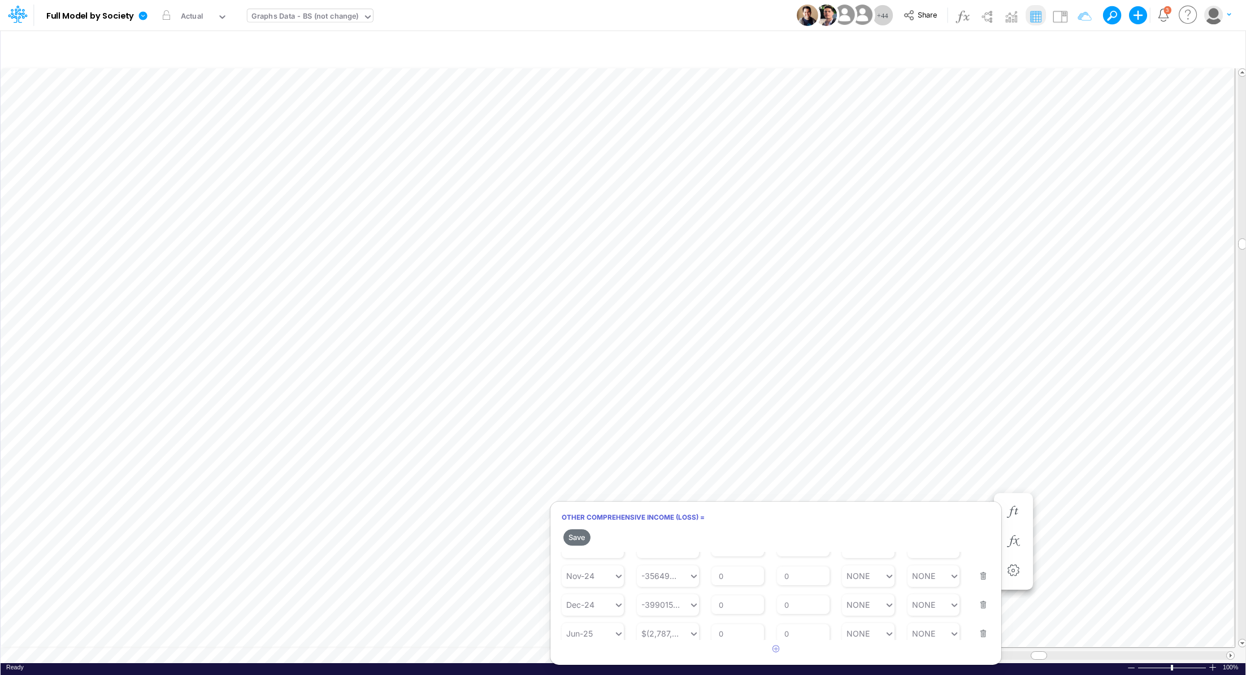
scroll to position [355, 0]
click at [582, 538] on button "Save" at bounding box center [576, 537] width 27 height 16
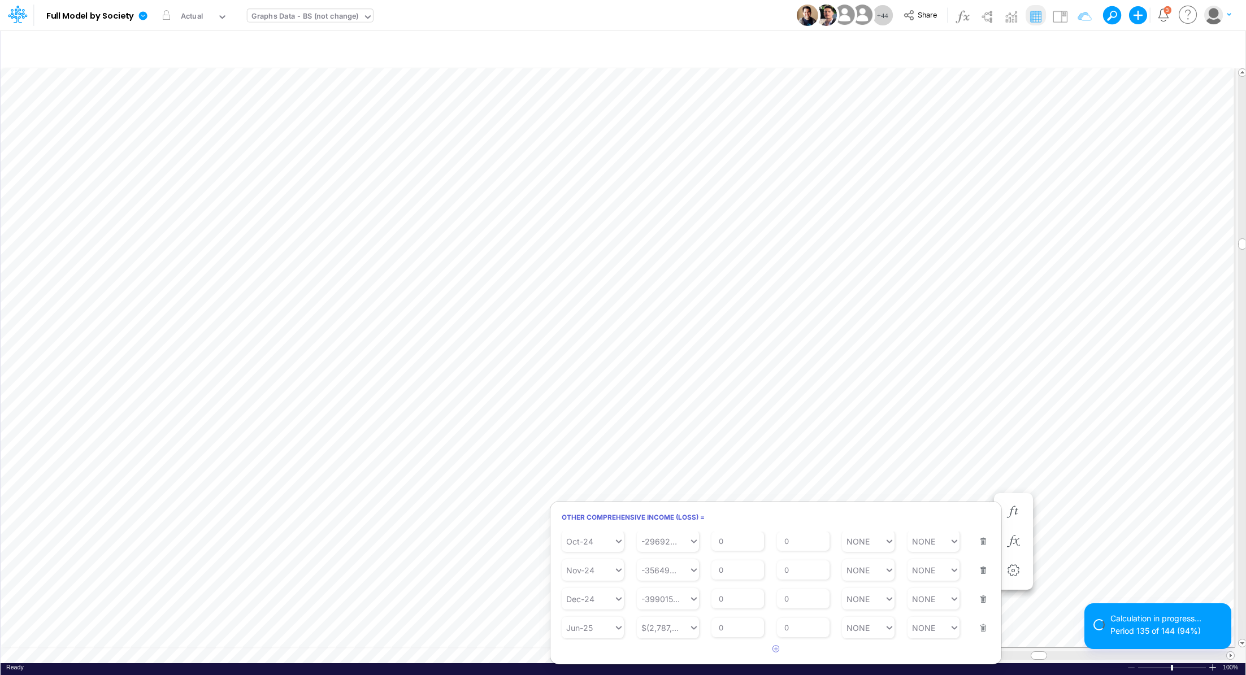
scroll to position [336, 0]
type input "$(2,787,501)"
click at [654, 633] on div "$(2,787,501) $(2,787,501)" at bounding box center [663, 628] width 52 height 16
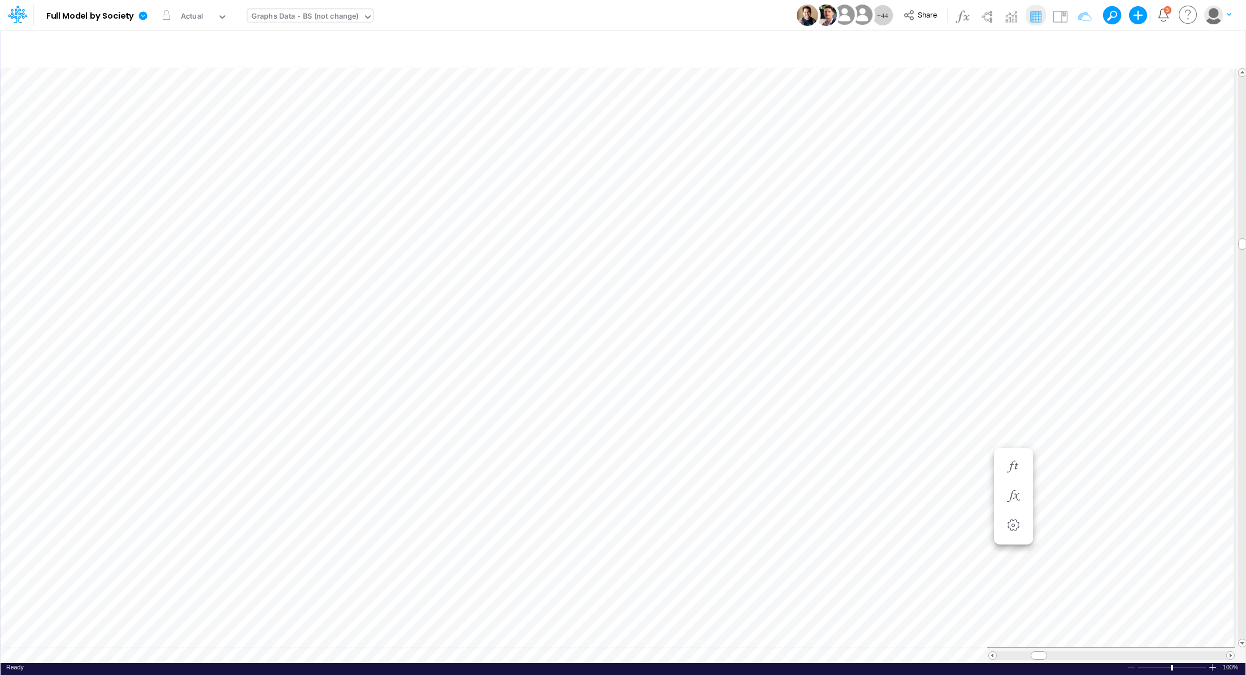
scroll to position [5, 1]
click at [144, 19] on icon at bounding box center [143, 15] width 8 height 8
click at [199, 97] on button "Export" at bounding box center [200, 99] width 121 height 19
click at [262, 102] on button "Excel" at bounding box center [321, 106] width 121 height 18
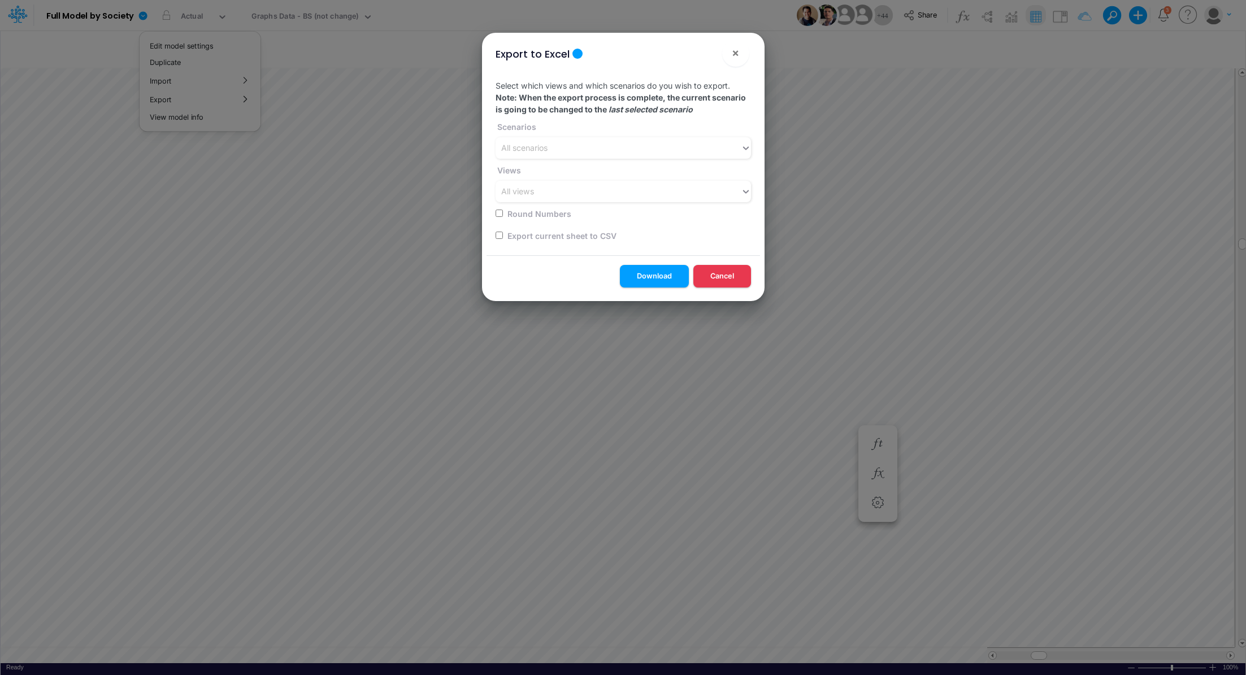
click at [498, 235] on input "checkbox" at bounding box center [498, 235] width 7 height 7
checkbox input "true"
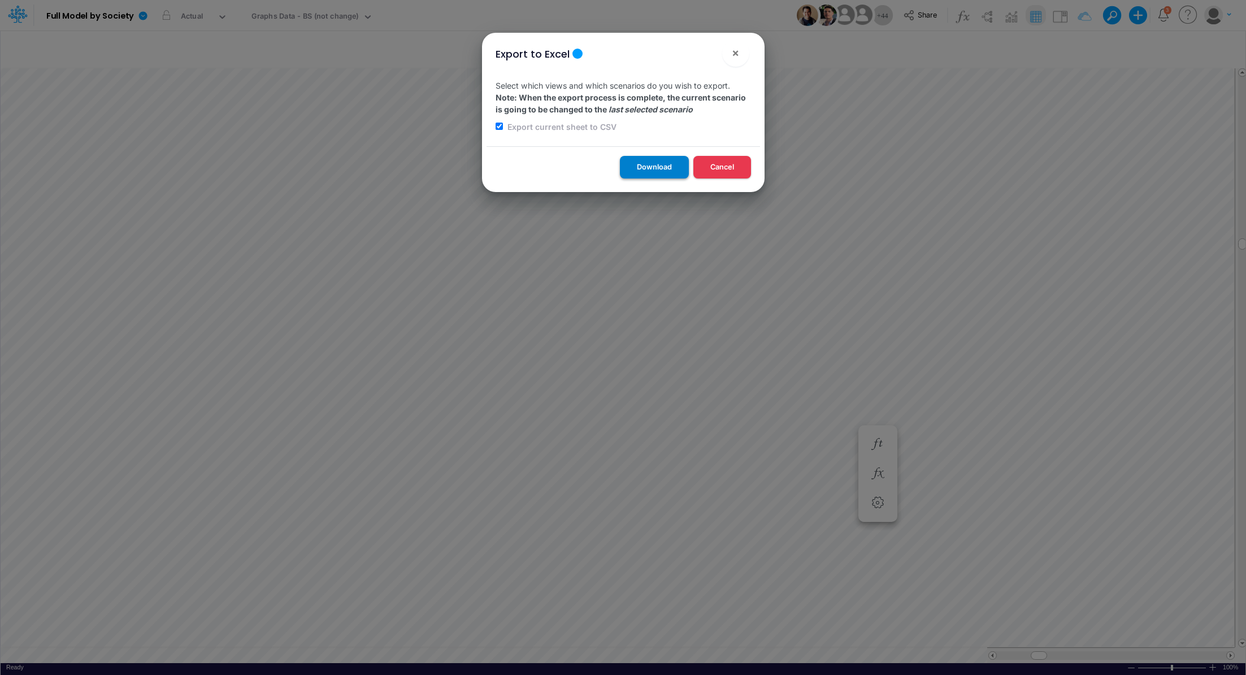
click at [641, 166] on button "Download" at bounding box center [654, 167] width 69 height 22
click at [740, 52] on button "×" at bounding box center [735, 53] width 27 height 27
